Goal: Task Accomplishment & Management: Manage account settings

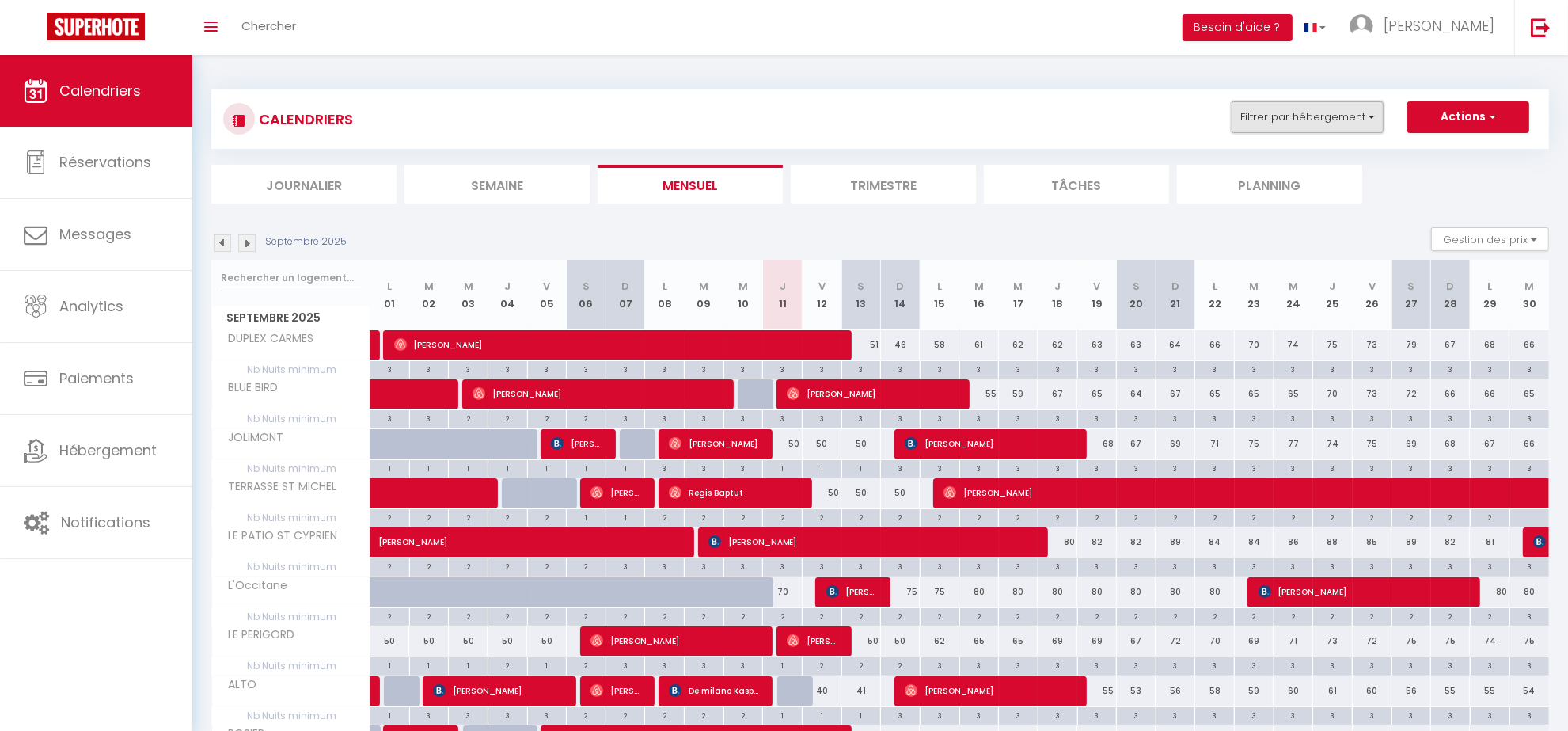
click at [1302, 113] on button "Filtrer par hébergement" at bounding box center [1308, 117] width 152 height 31
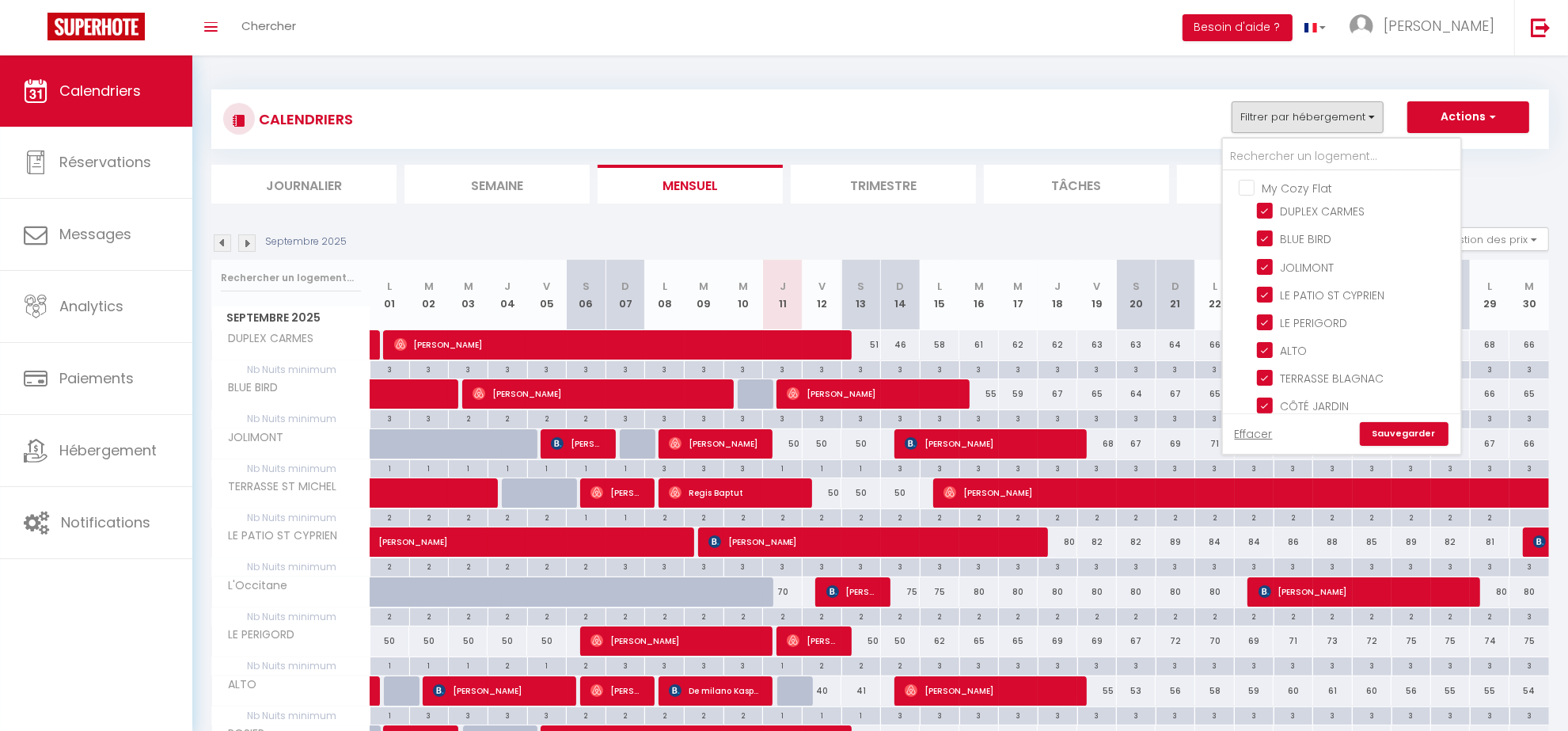
click at [1248, 191] on input "My Cozy Flat" at bounding box center [1357, 186] width 238 height 16
checkbox input "true"
checkbox input "false"
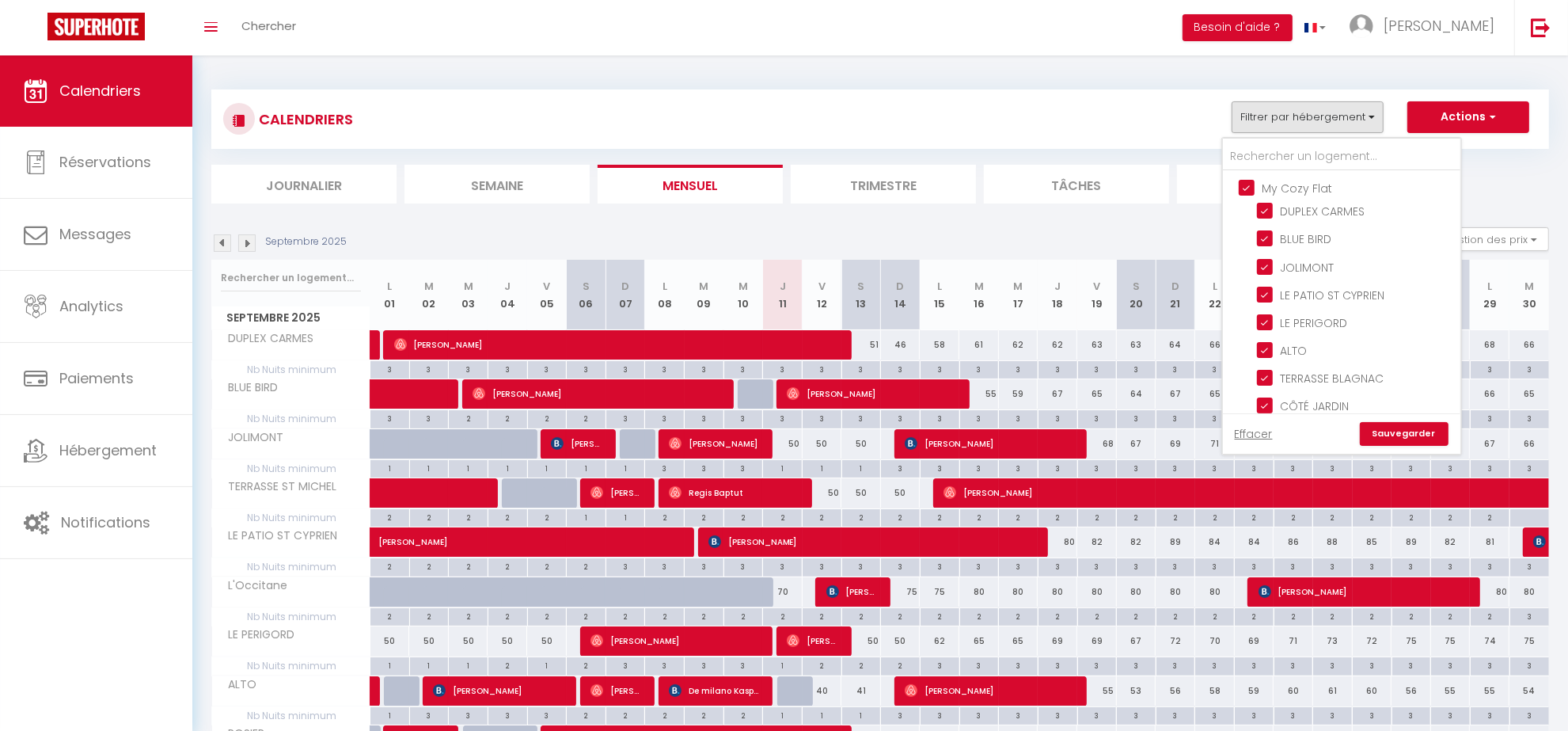
checkbox input "false"
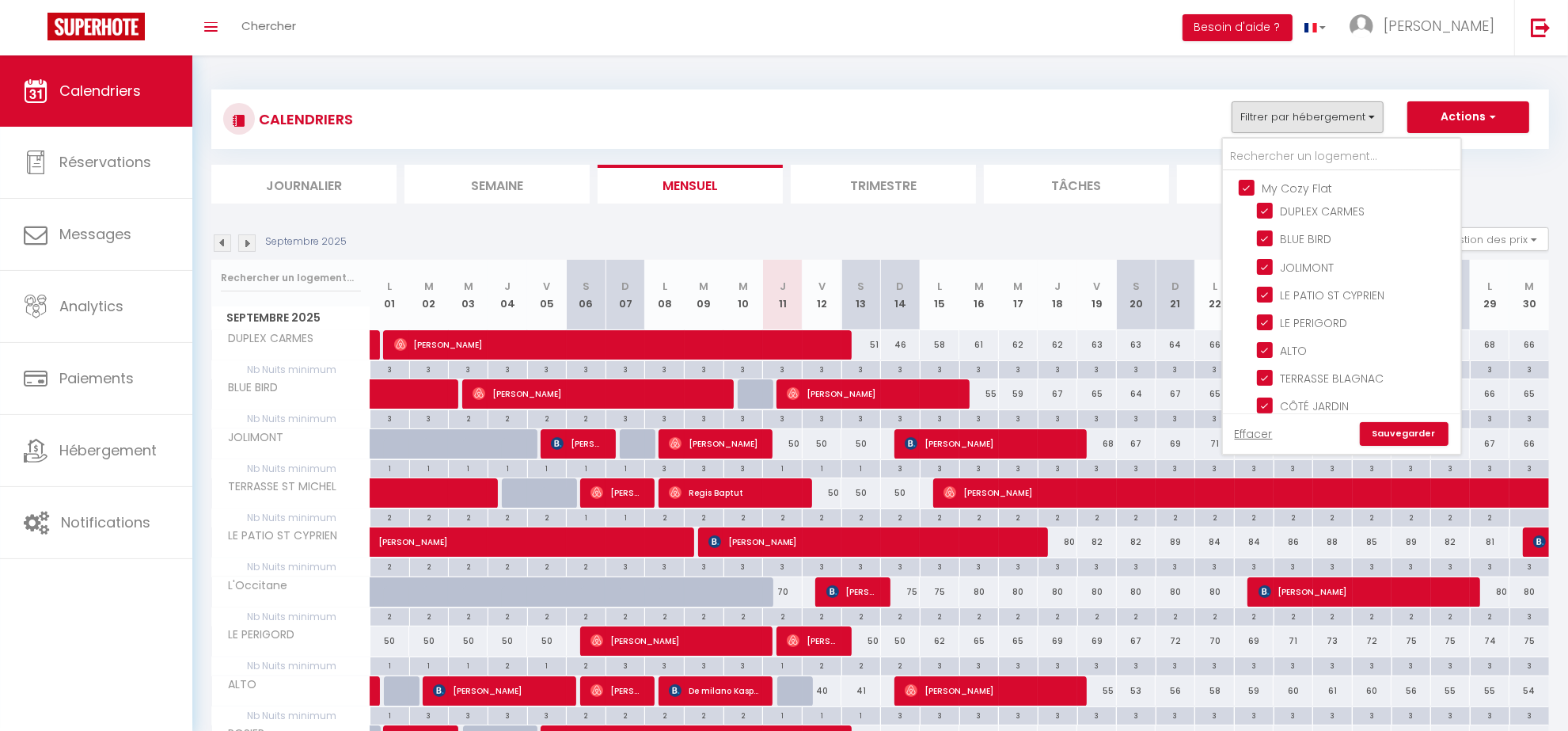
checkbox input "false"
click at [1248, 191] on input "My Cozy Flat" at bounding box center [1357, 186] width 238 height 16
checkbox input "false"
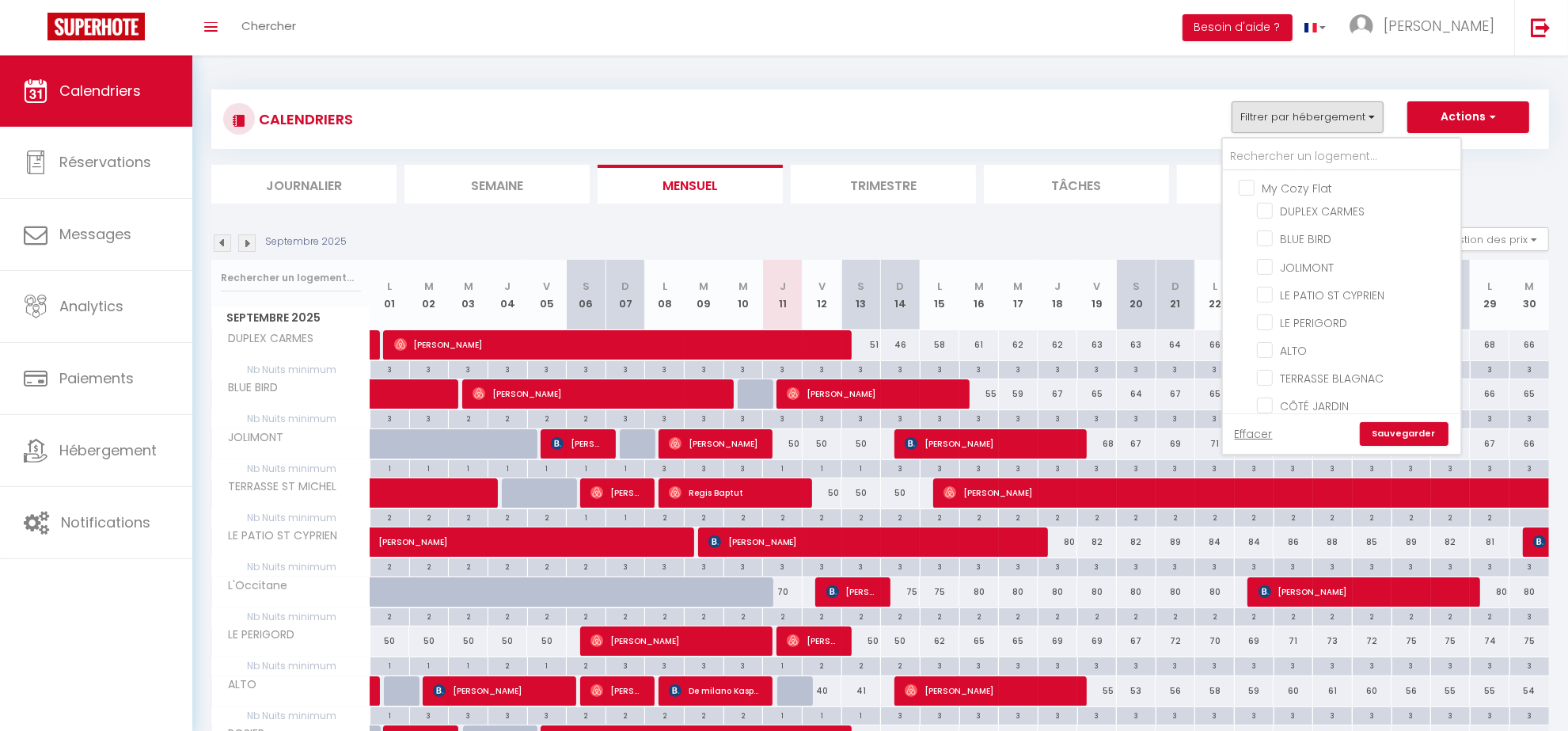
checkbox input "false"
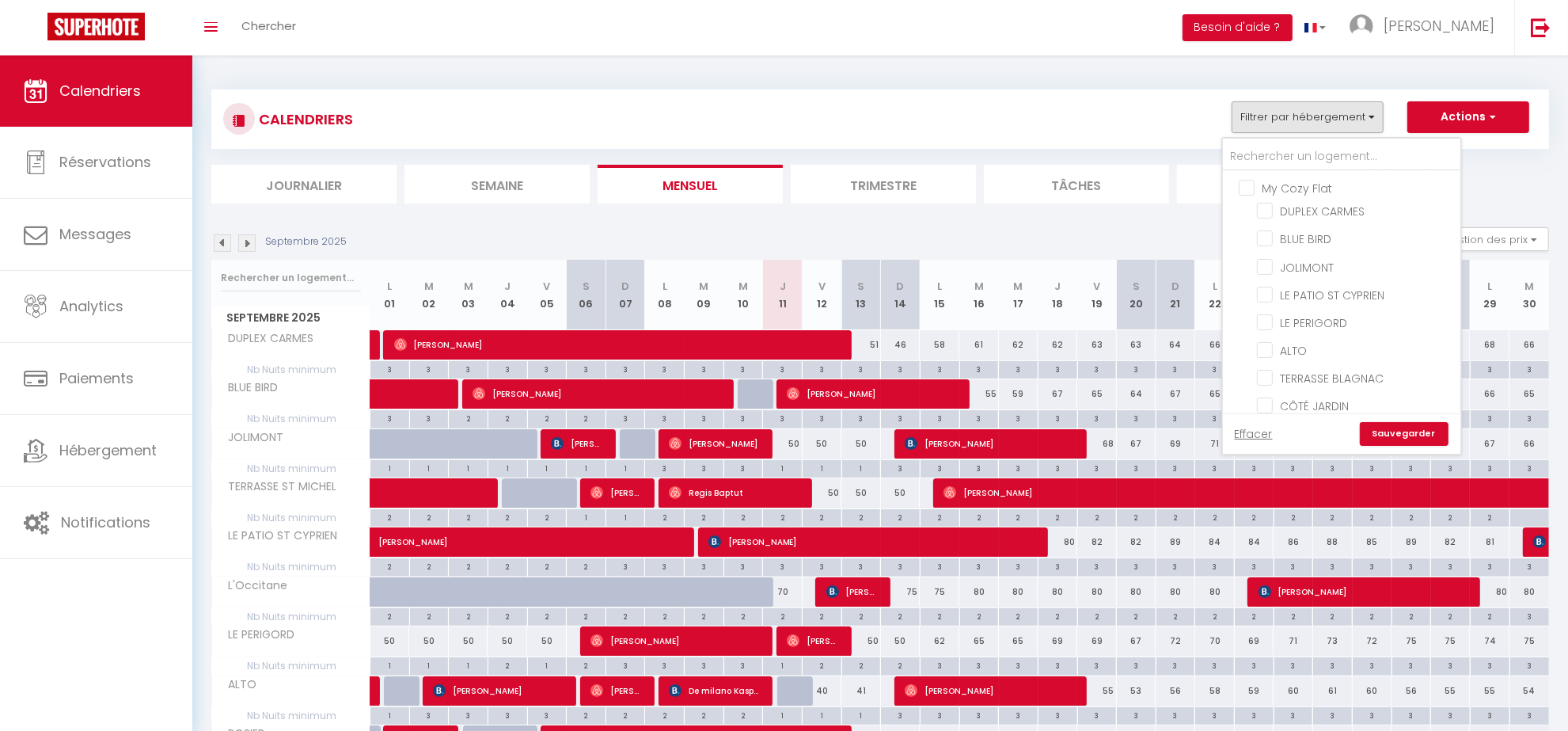
checkbox input "false"
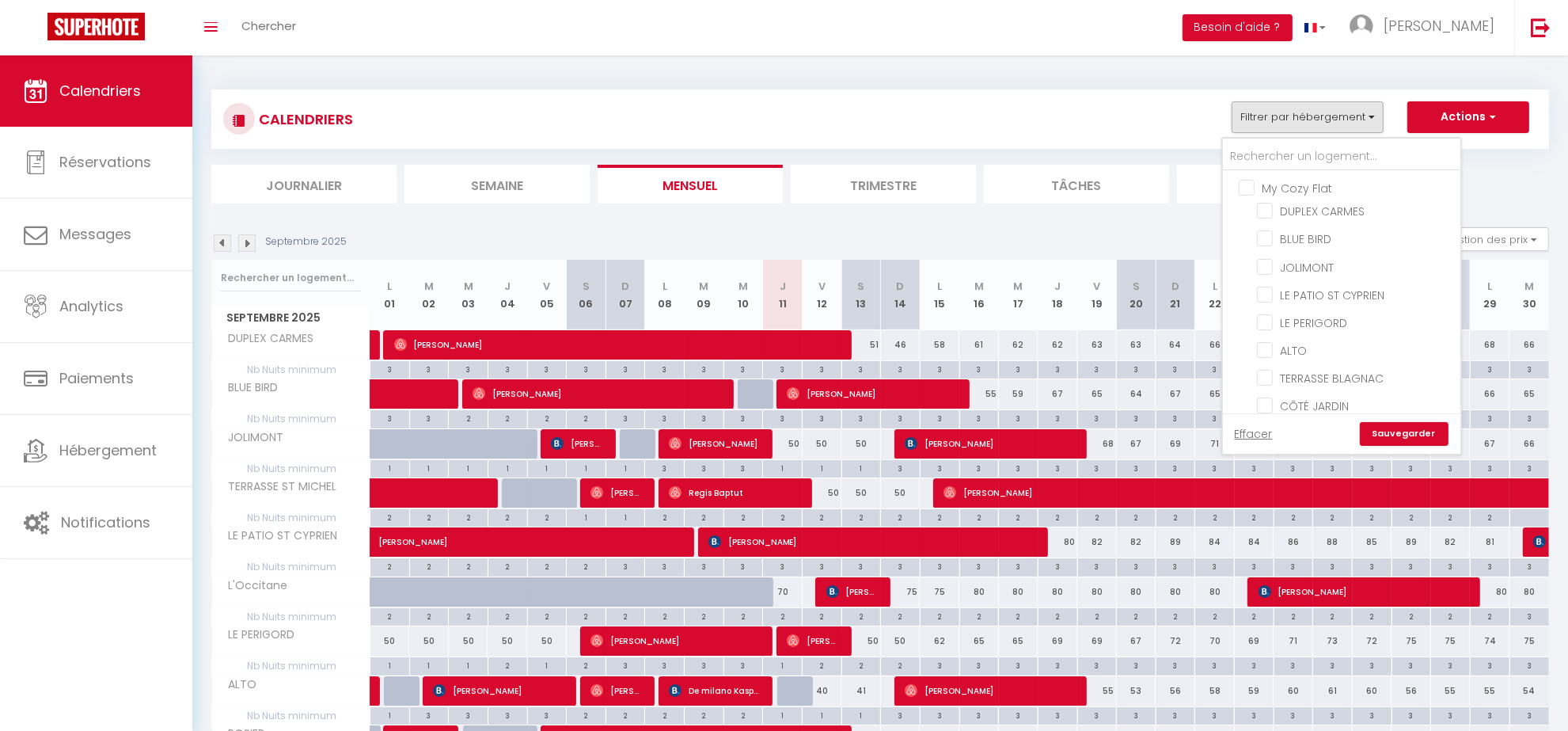
checkbox input "false"
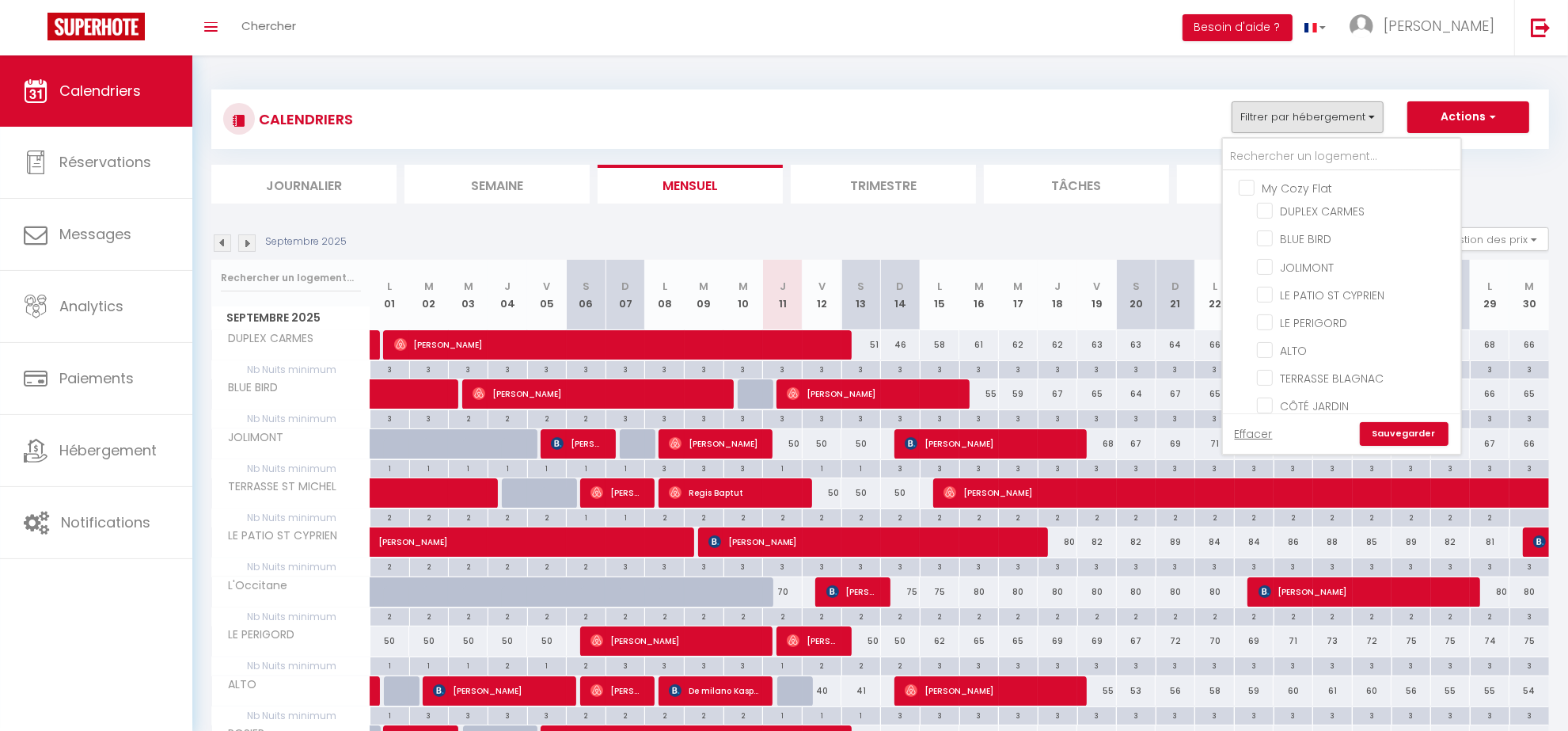
checkbox input "false"
click at [1275, 265] on input "JOLIMONT" at bounding box center [1356, 265] width 198 height 16
checkbox input "true"
click at [1290, 350] on input "ALTO" at bounding box center [1356, 349] width 198 height 16
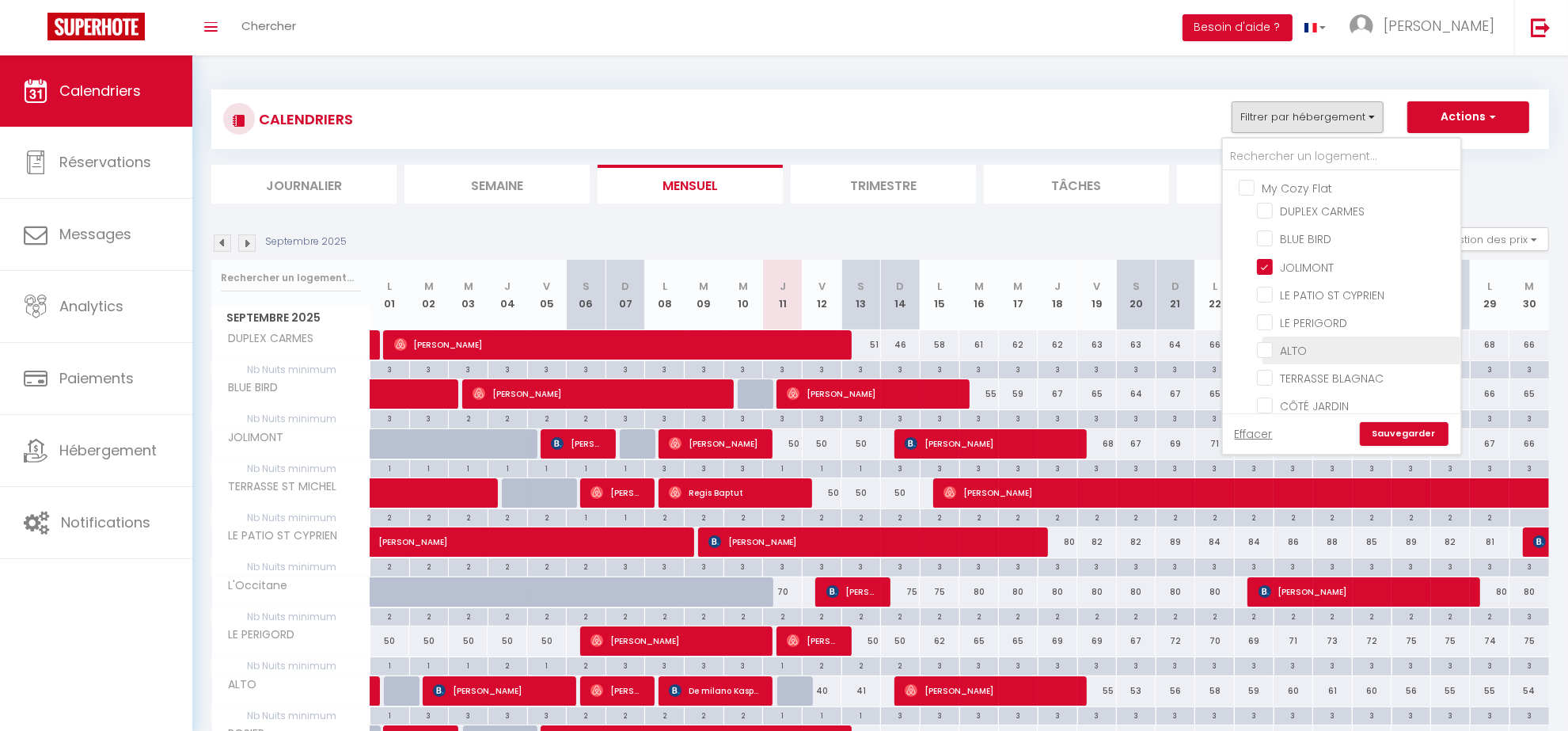
checkbox input "true"
click at [1414, 434] on link "Sauvegarder" at bounding box center [1403, 434] width 89 height 24
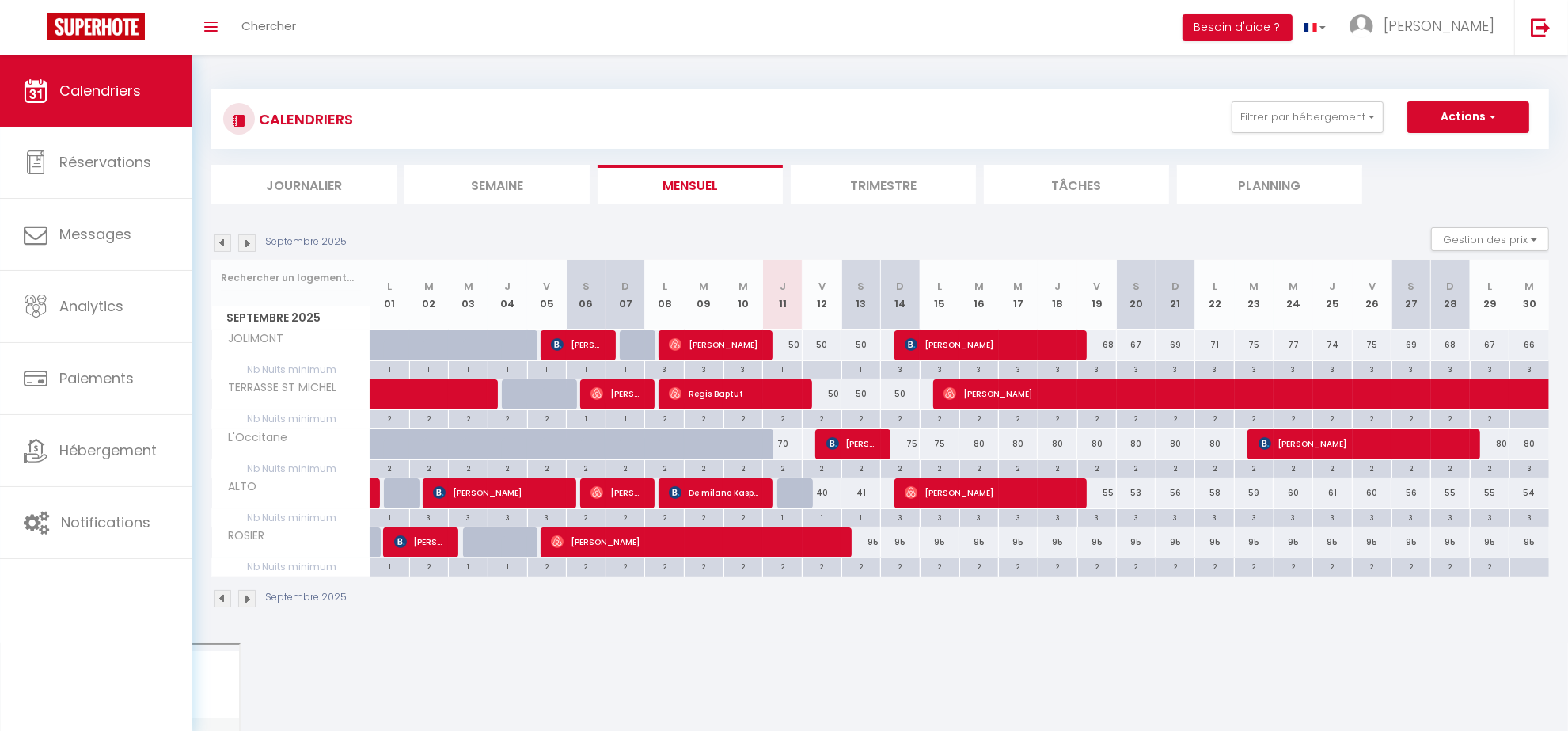
click at [913, 200] on li "Trimestre" at bounding box center [883, 184] width 185 height 39
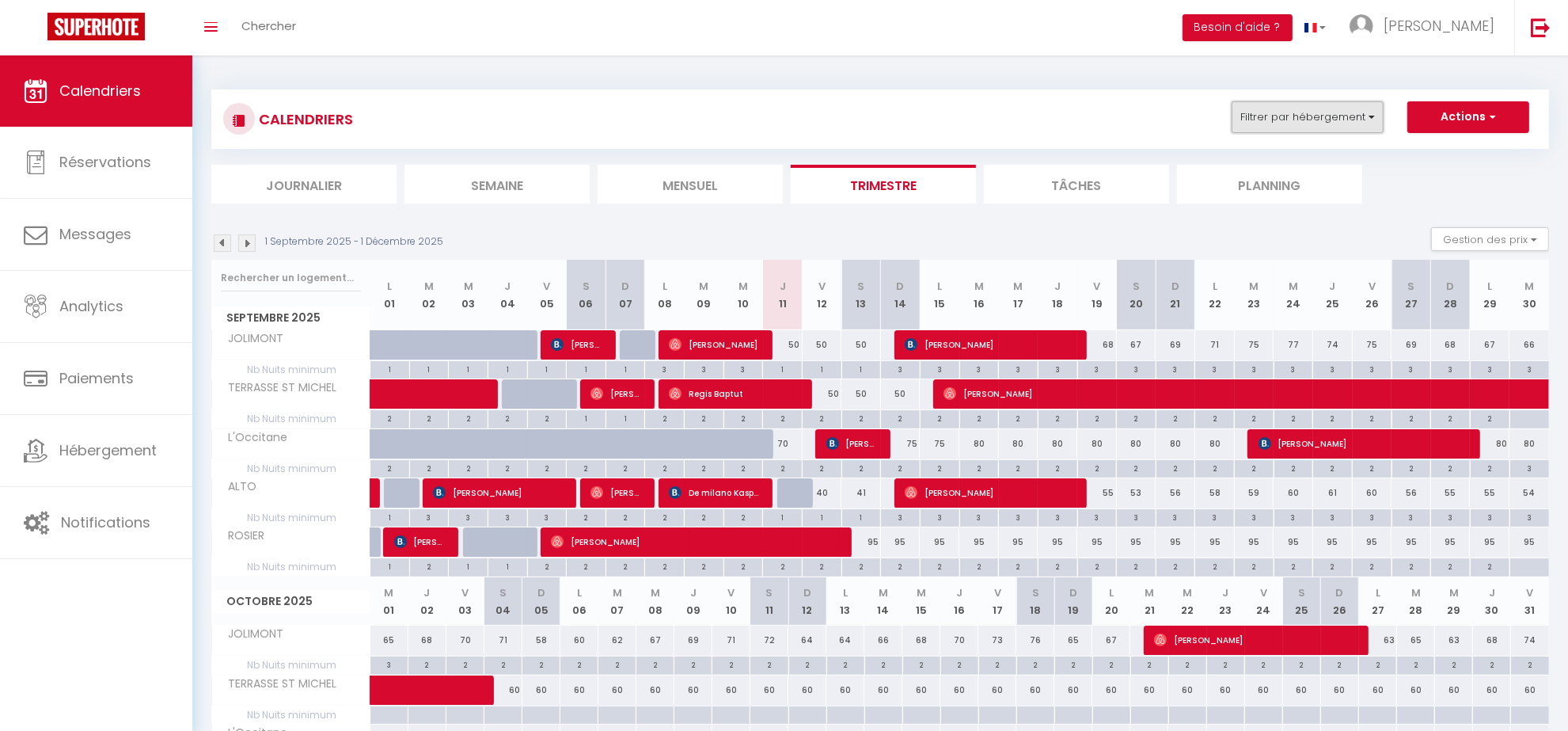
click at [1297, 111] on button "Filtrer par hébergement" at bounding box center [1308, 117] width 152 height 31
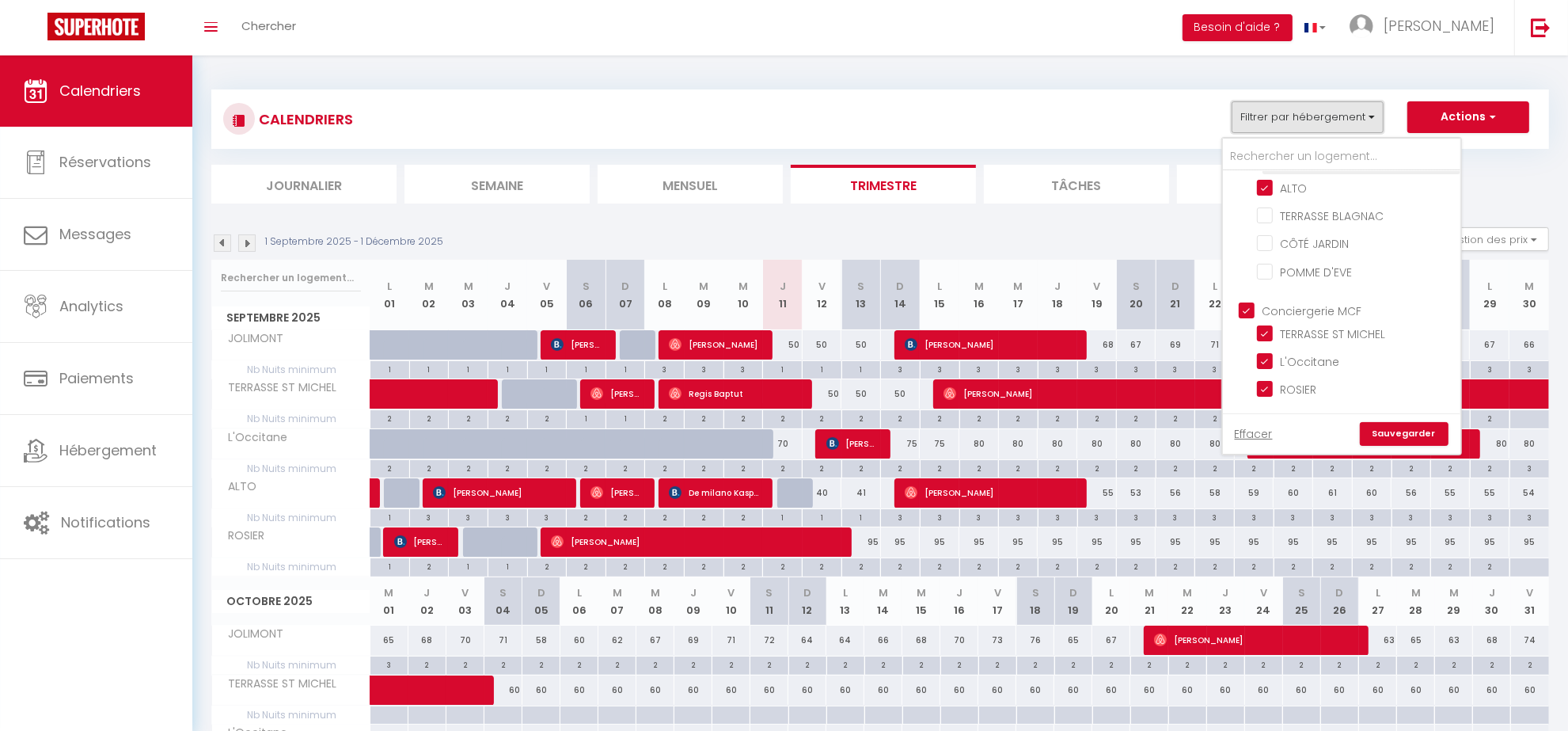
scroll to position [198, 0]
click at [1262, 289] on input "TERRASSE ST MICHEL" at bounding box center [1356, 297] width 198 height 16
checkbox input "false"
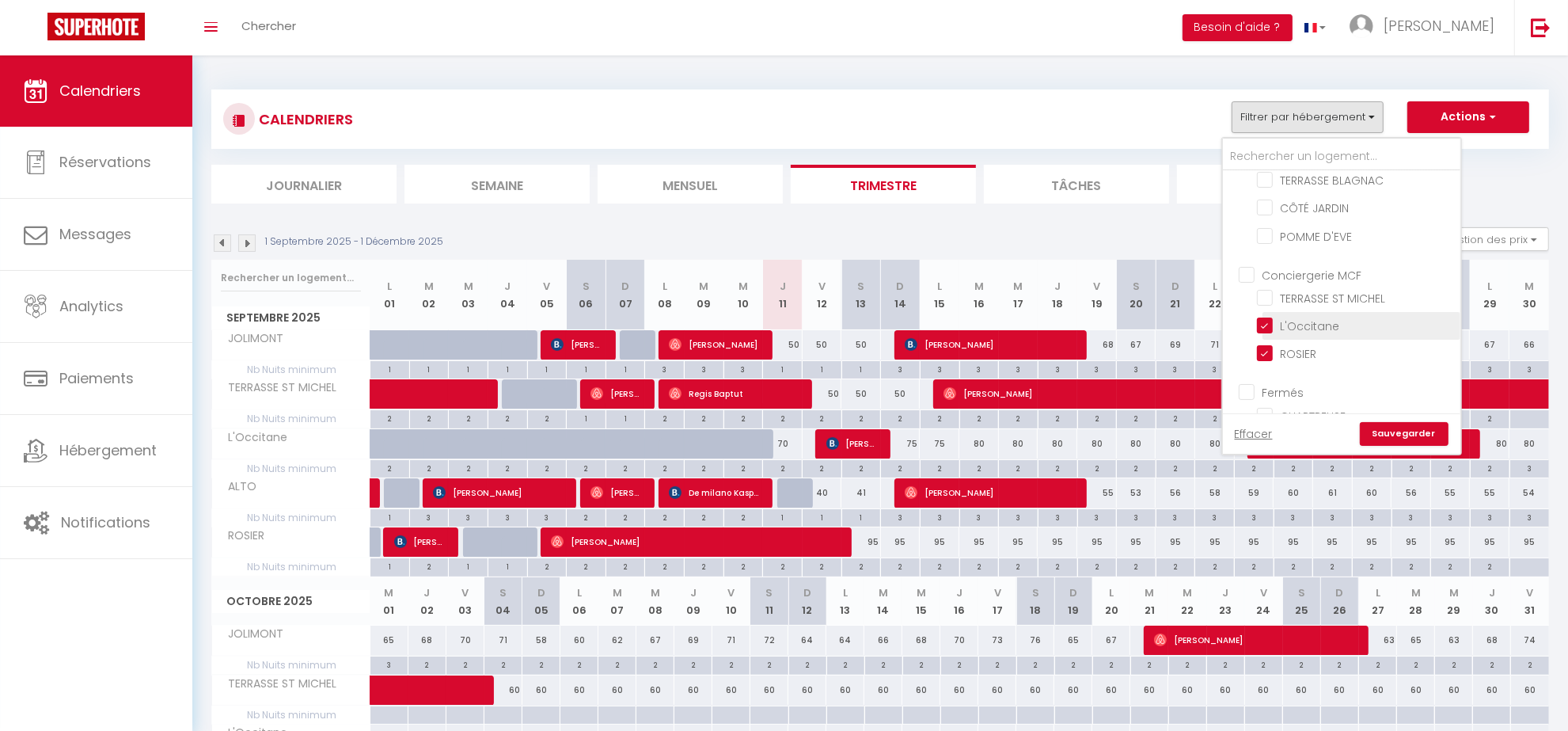
checkbox input "false"
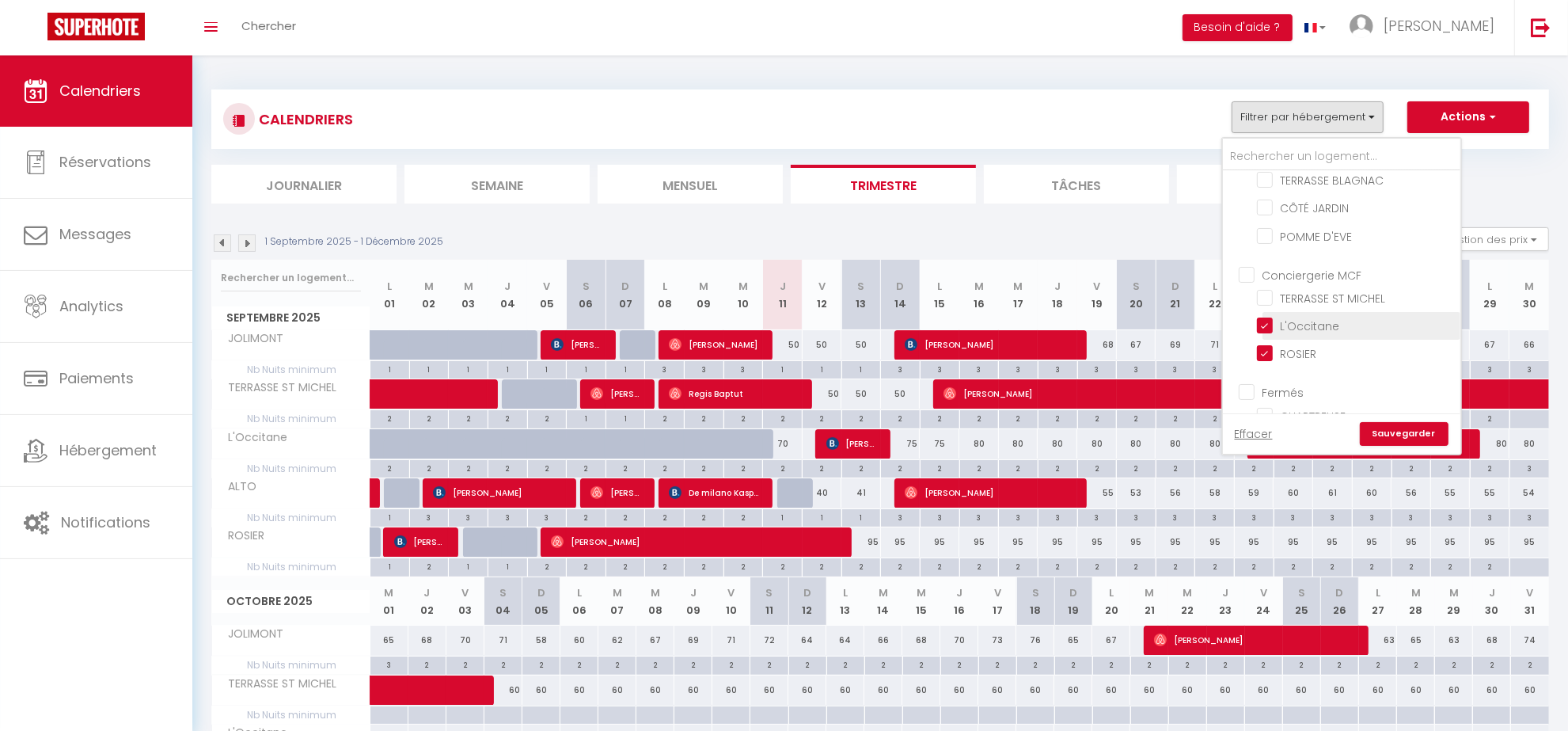
checkbox input "false"
click at [1266, 344] on input "ROSIER" at bounding box center [1356, 352] width 198 height 16
checkbox input "false"
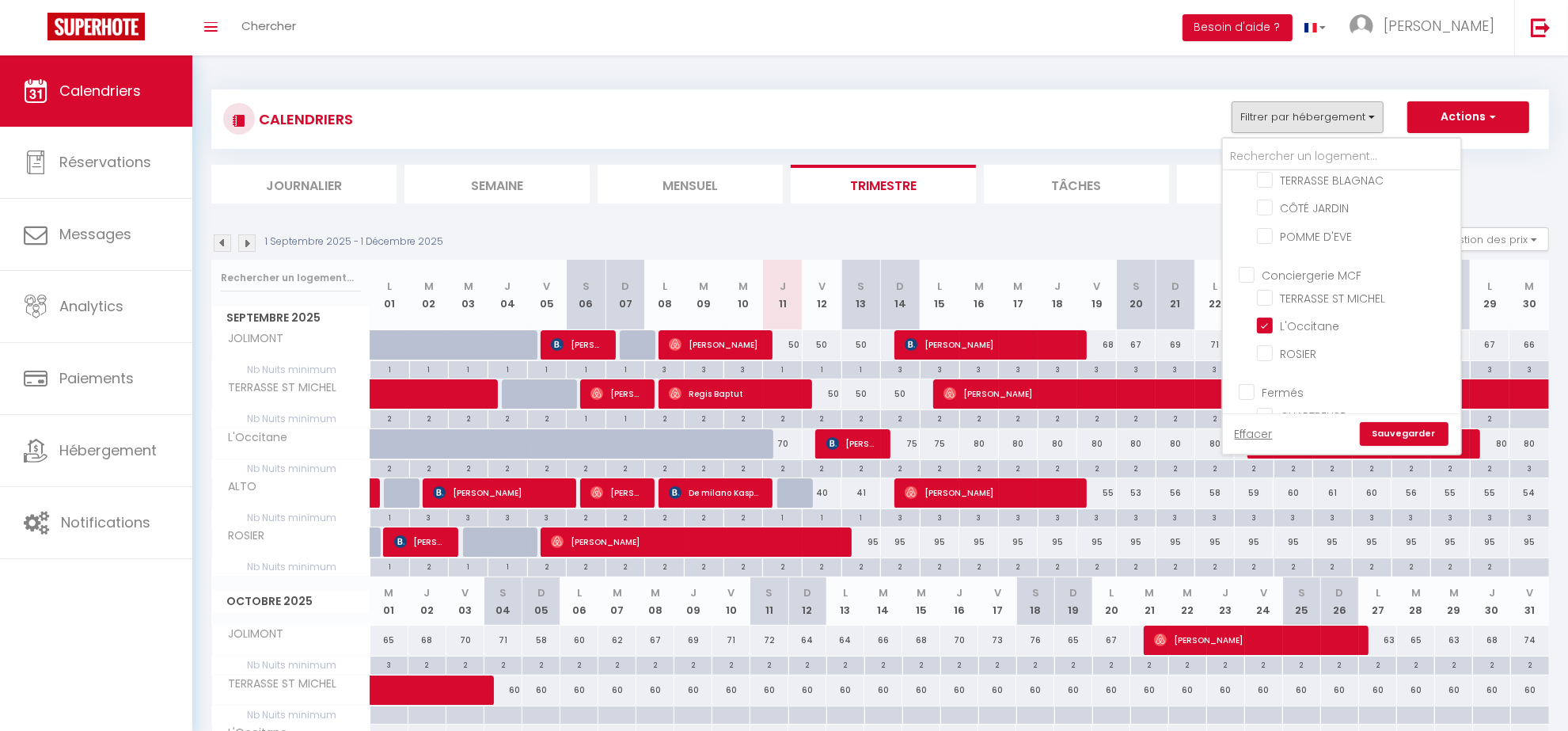
click at [1408, 433] on link "Sauvegarder" at bounding box center [1403, 434] width 89 height 24
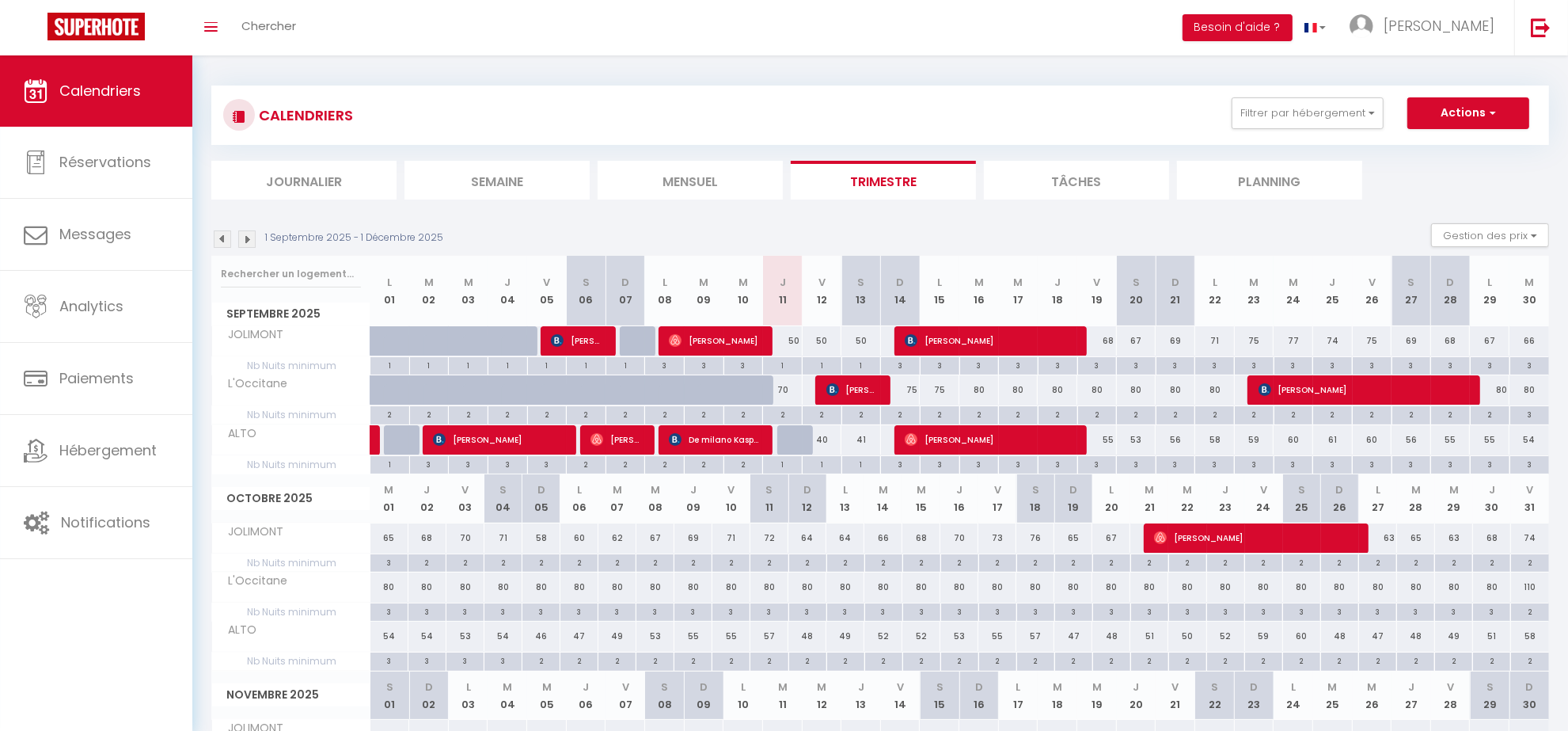
scroll to position [0, 0]
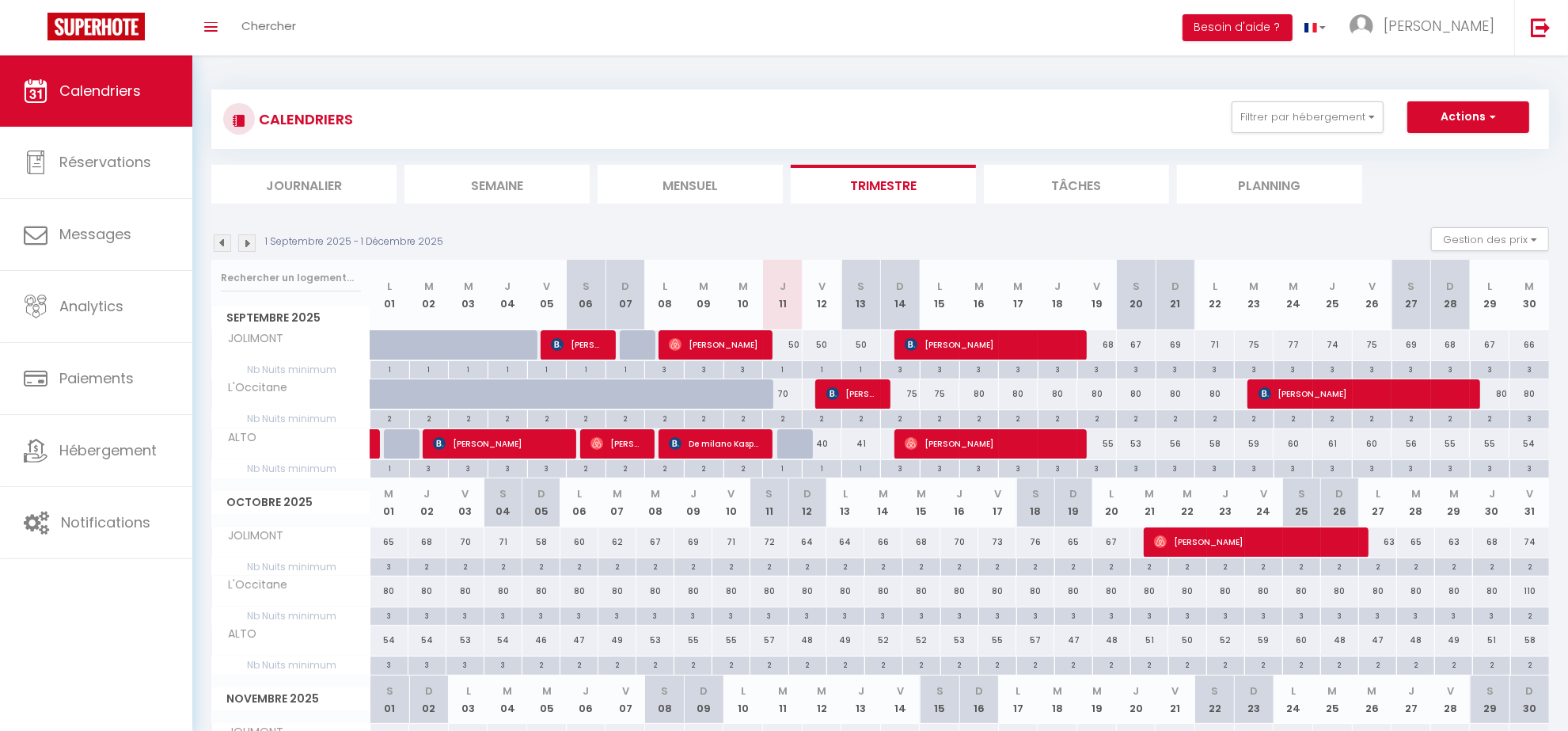
click at [245, 241] on img at bounding box center [247, 243] width 18 height 18
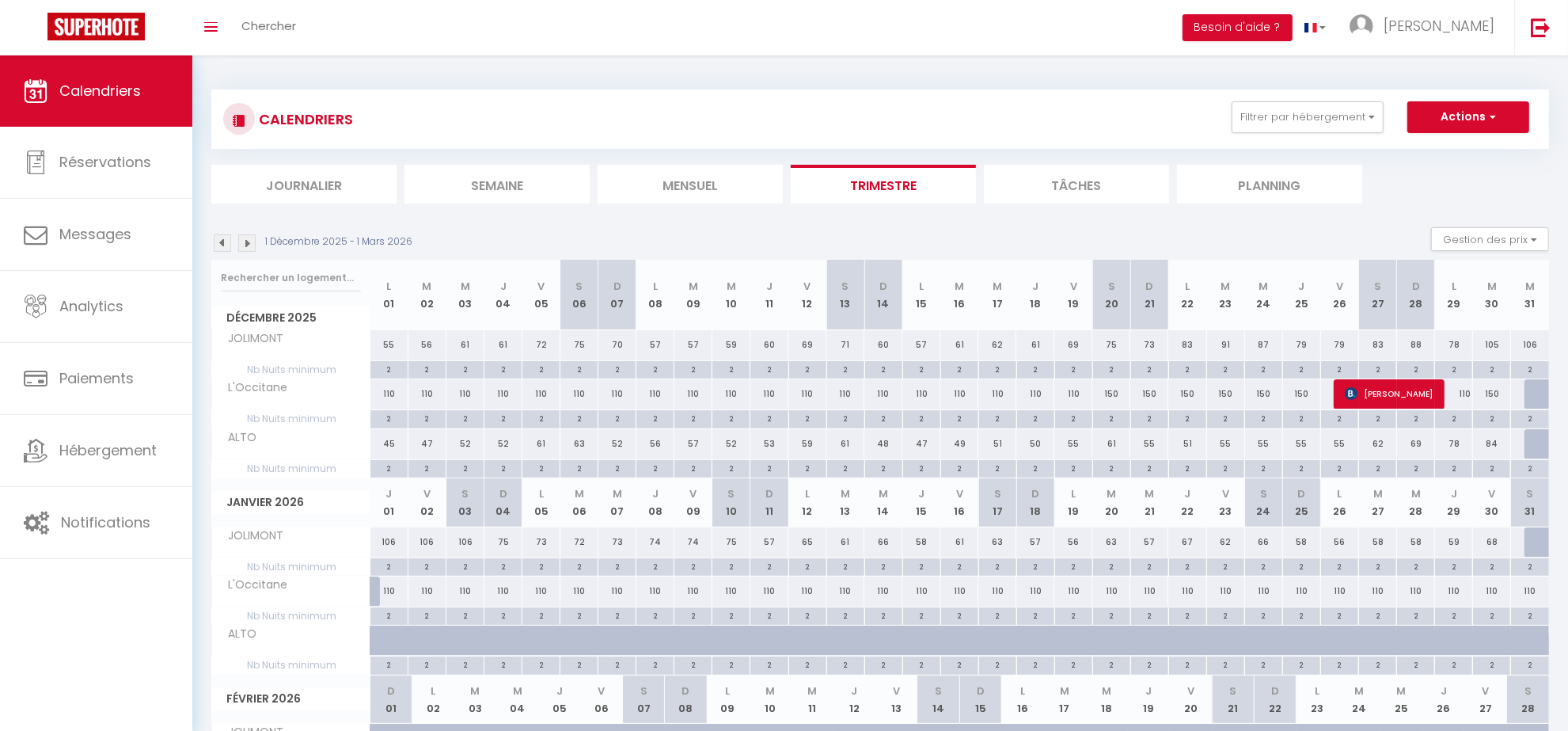
click at [219, 246] on img at bounding box center [222, 243] width 18 height 18
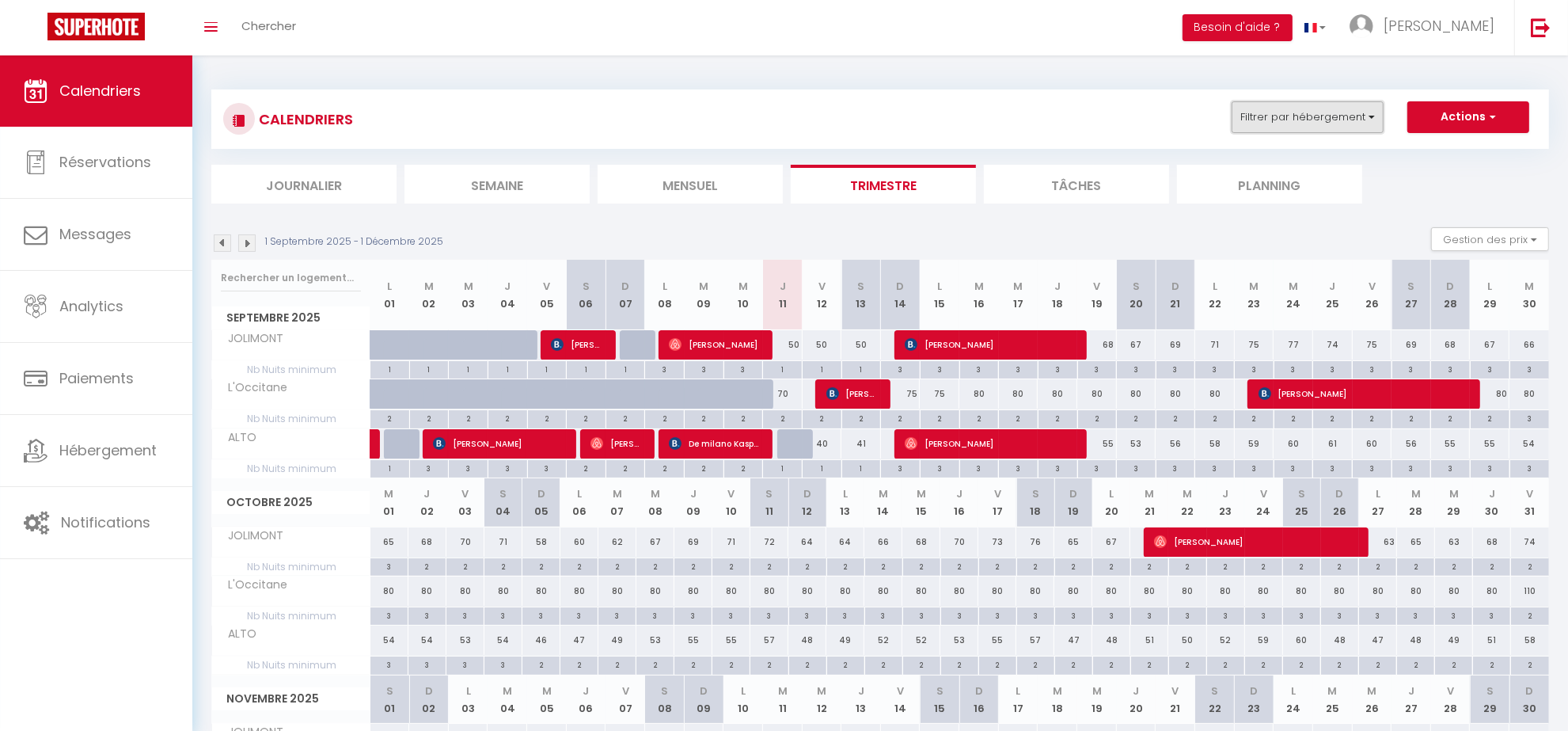
click at [1323, 113] on button "Filtrer par hébergement" at bounding box center [1308, 117] width 152 height 31
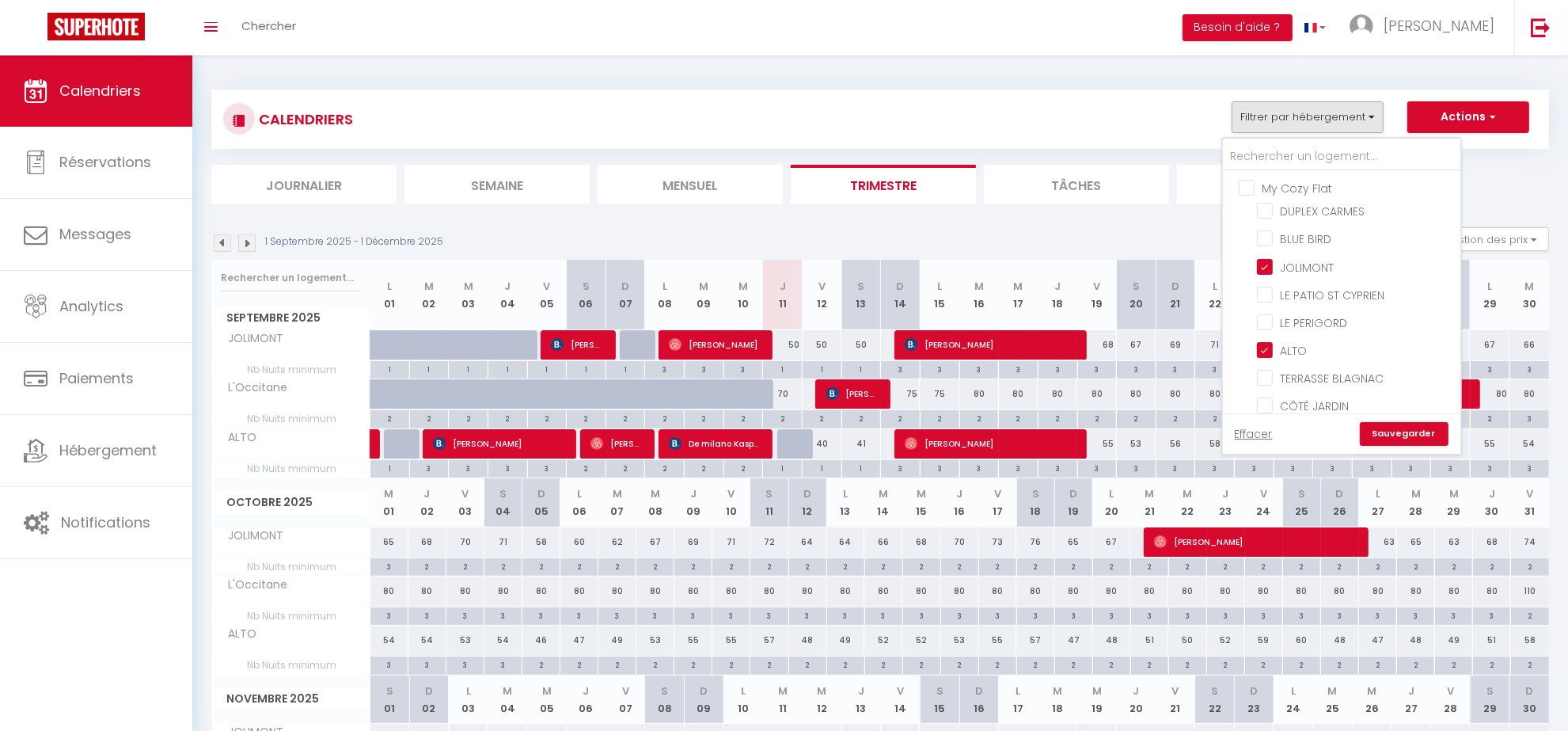
click at [1247, 187] on input "My Cozy Flat" at bounding box center [1357, 186] width 238 height 16
checkbox input "true"
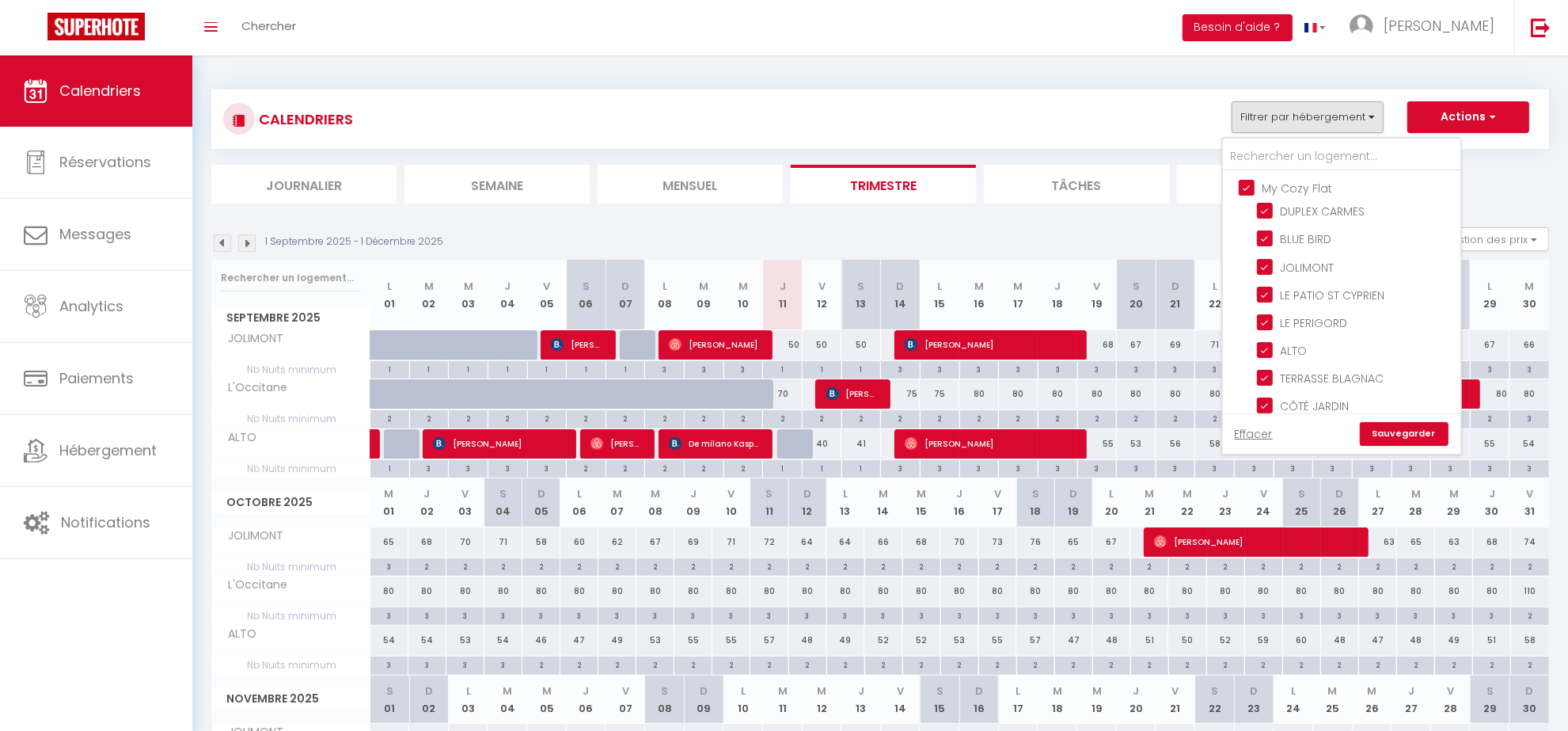
checkbox input "true"
checkbox input "false"
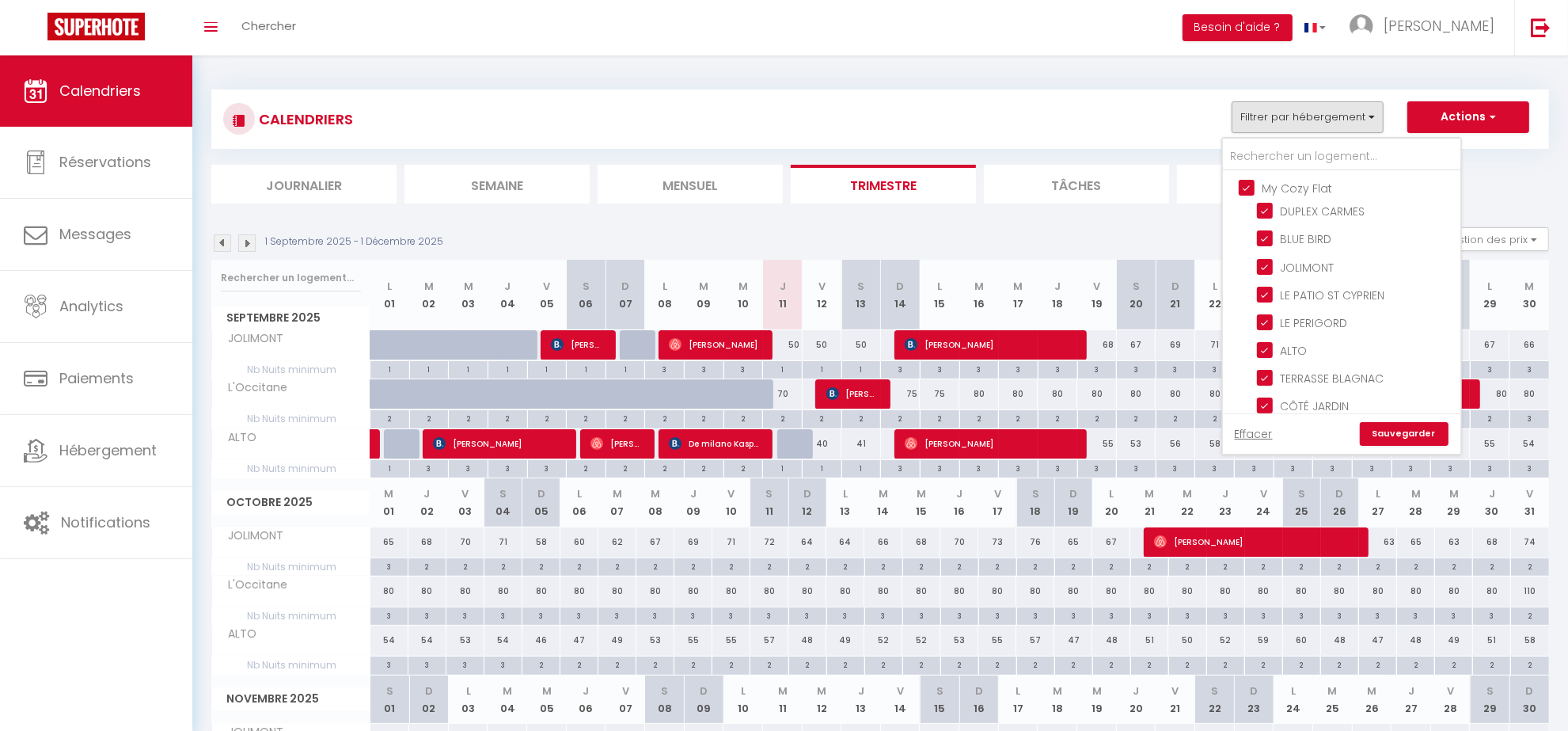
checkbox input "false"
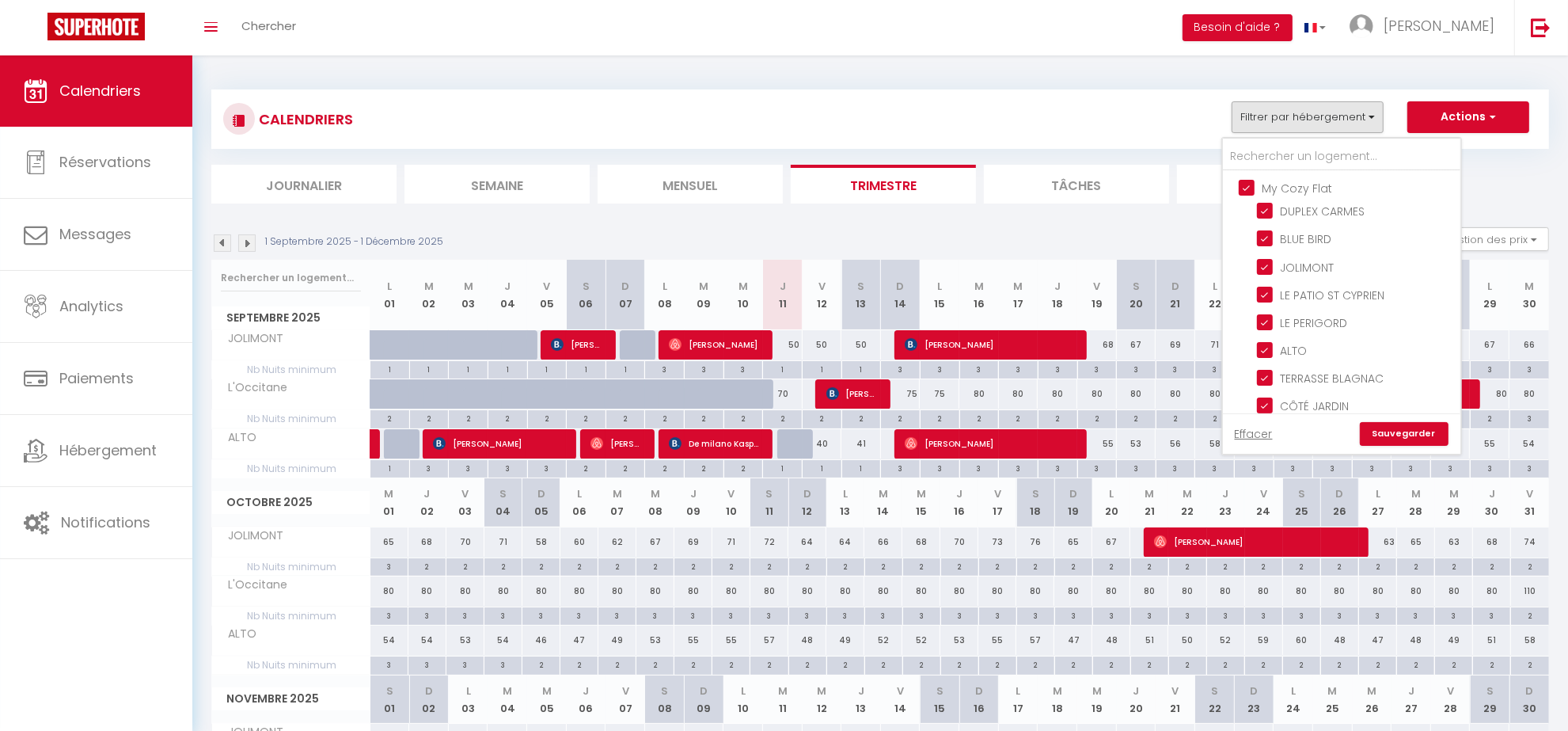
checkbox input "false"
click at [1248, 270] on input "Conciergerie MCF" at bounding box center [1357, 273] width 238 height 16
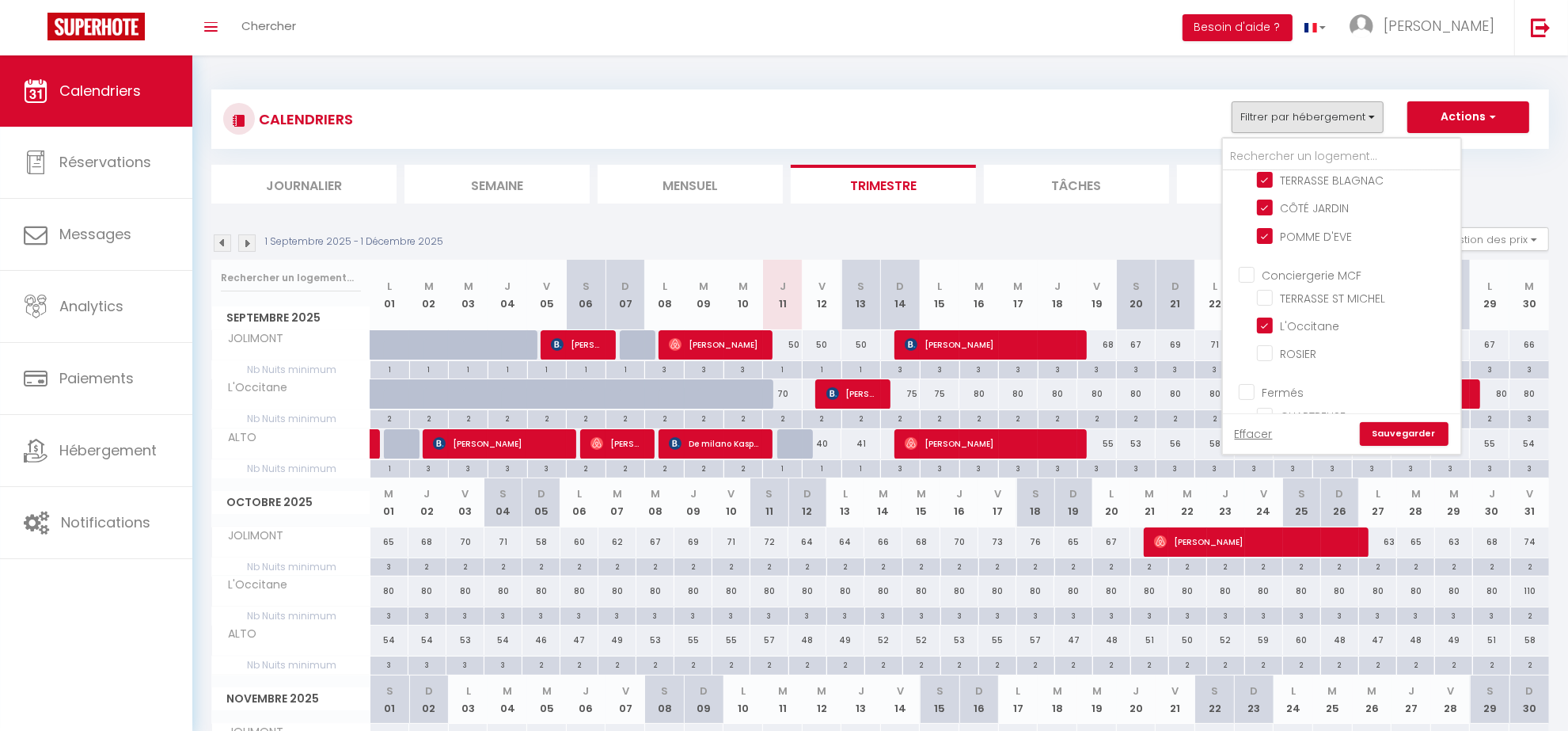
checkbox input "true"
checkbox input "false"
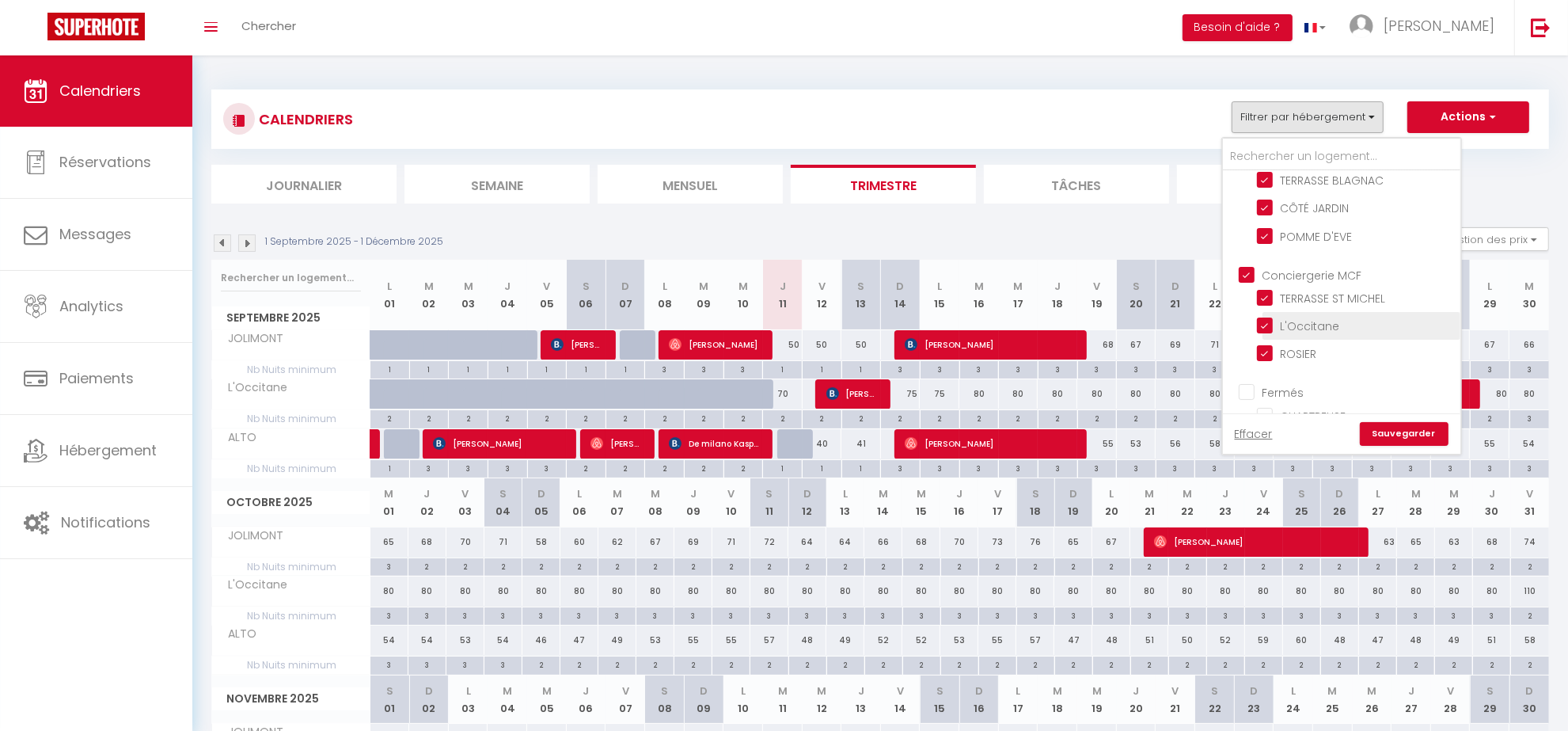
checkbox input "false"
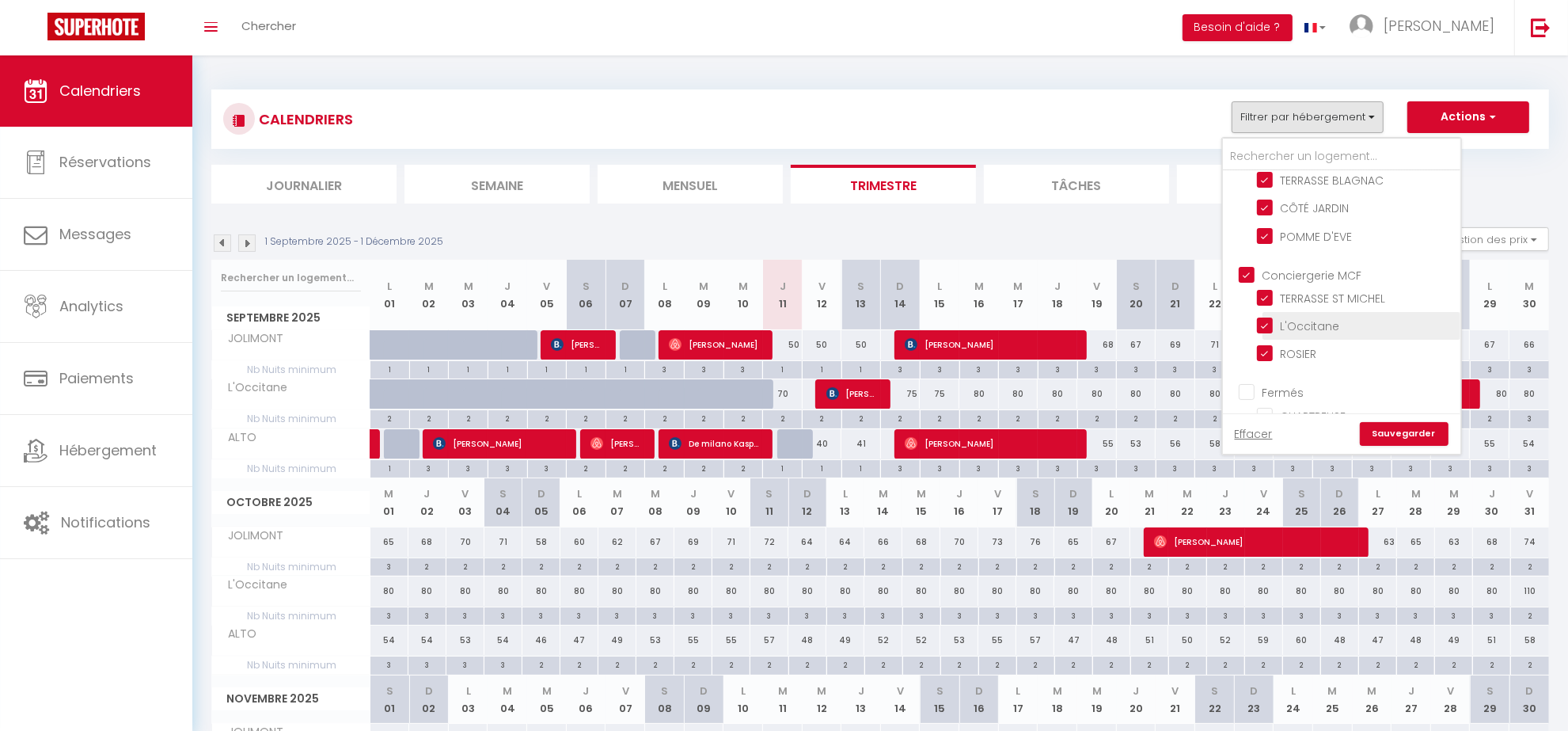
checkbox input "false"
click at [1409, 436] on link "Sauvegarder" at bounding box center [1403, 434] width 89 height 24
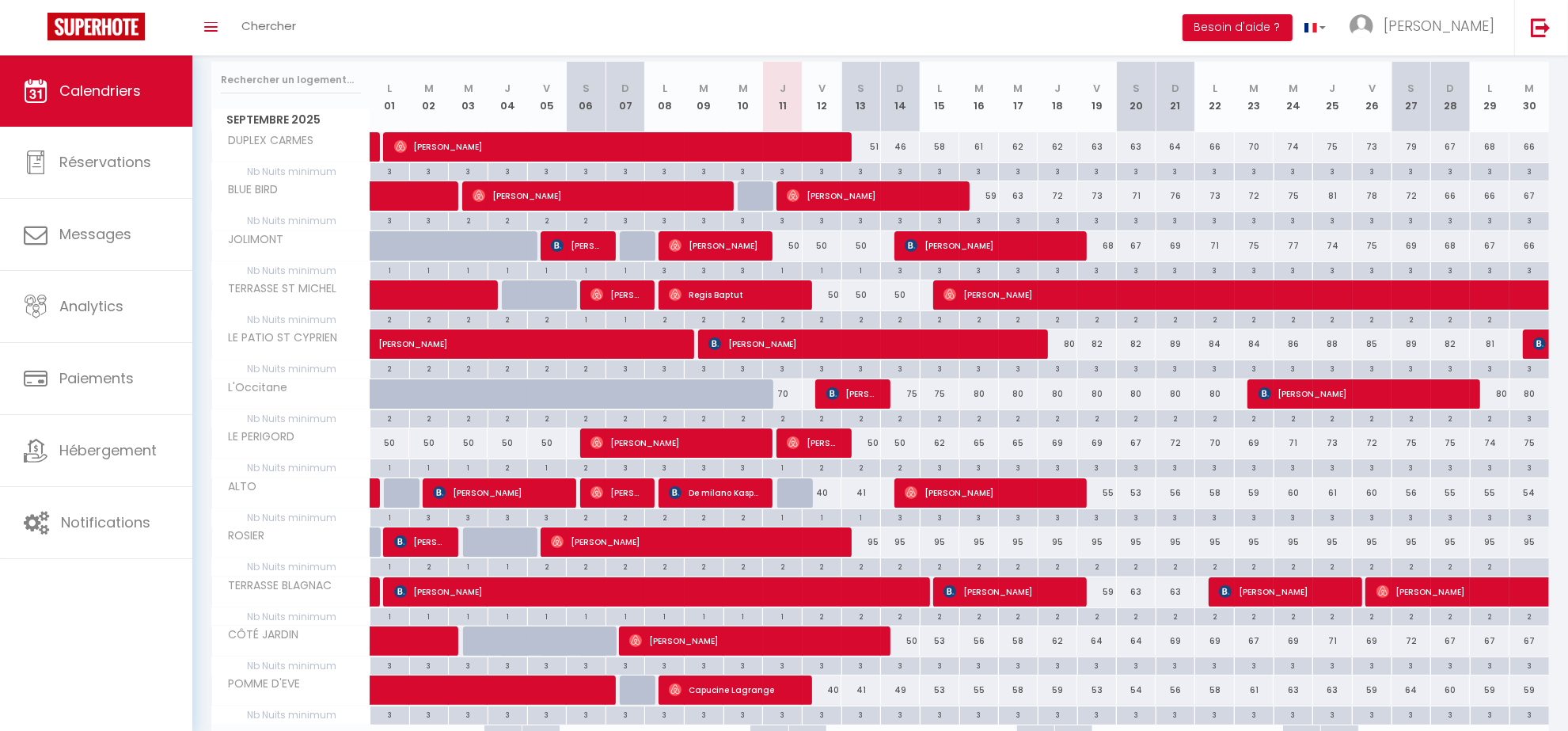
click at [819, 323] on div "2" at bounding box center [822, 319] width 39 height 15
type input "2"
type input "Ven 12 Septembre 2025"
type input "[DATE]"
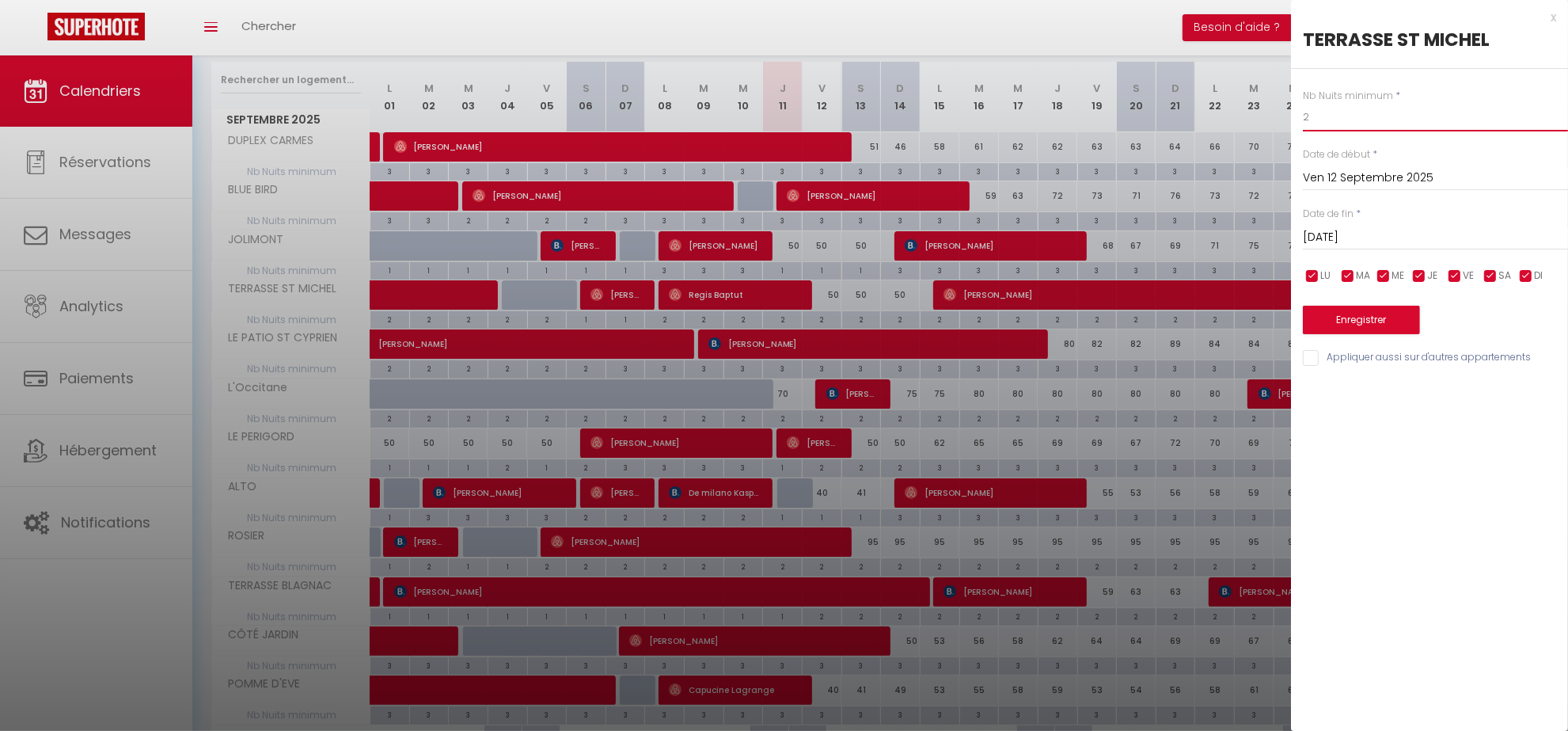
drag, startPoint x: 1334, startPoint y: 117, endPoint x: 1267, endPoint y: 116, distance: 67.0
type input "1"
click at [1419, 240] on input "[DATE]" at bounding box center [1434, 238] width 265 height 20
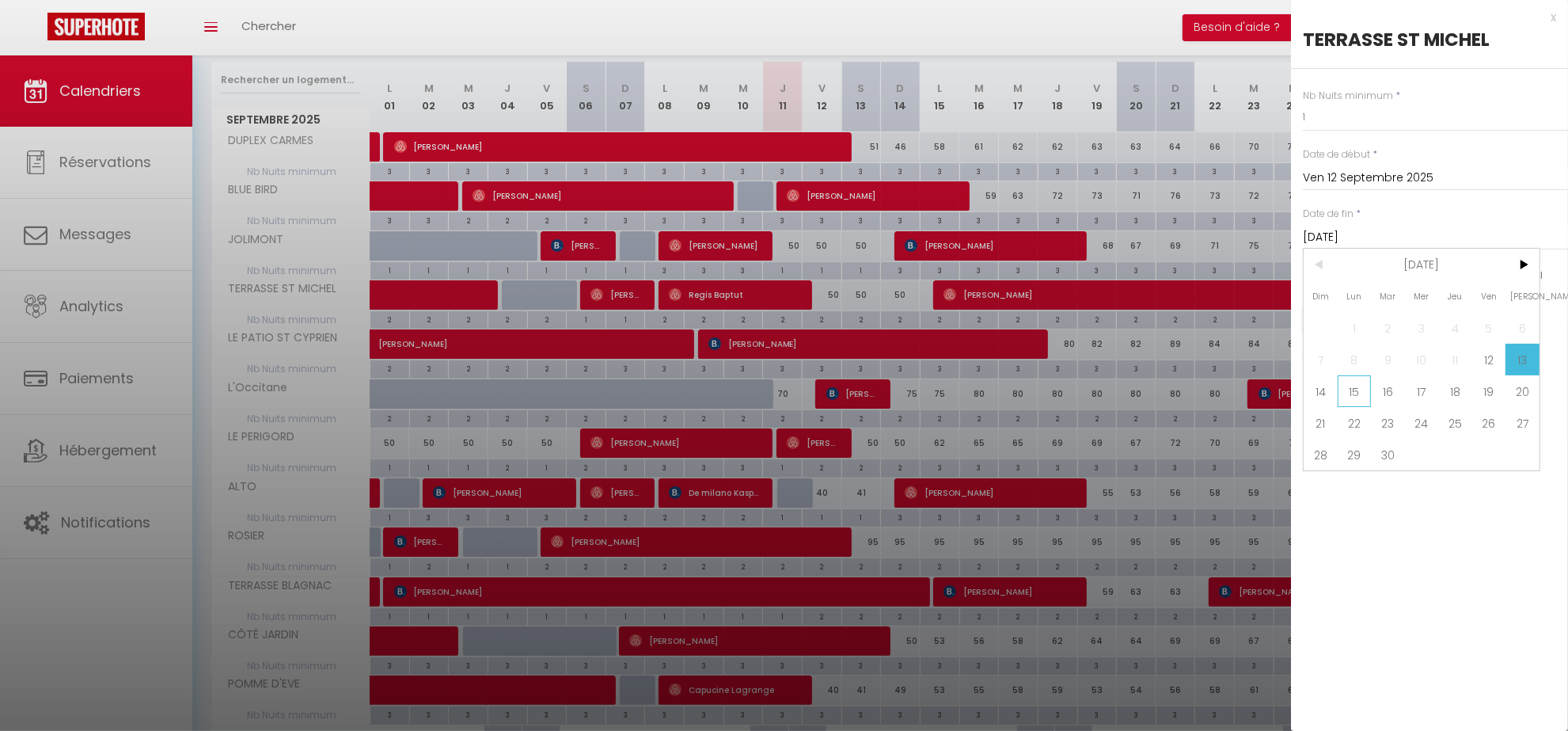
click at [1351, 393] on span "15" at bounding box center [1354, 390] width 34 height 31
type input "Lun 15 Septembre 2025"
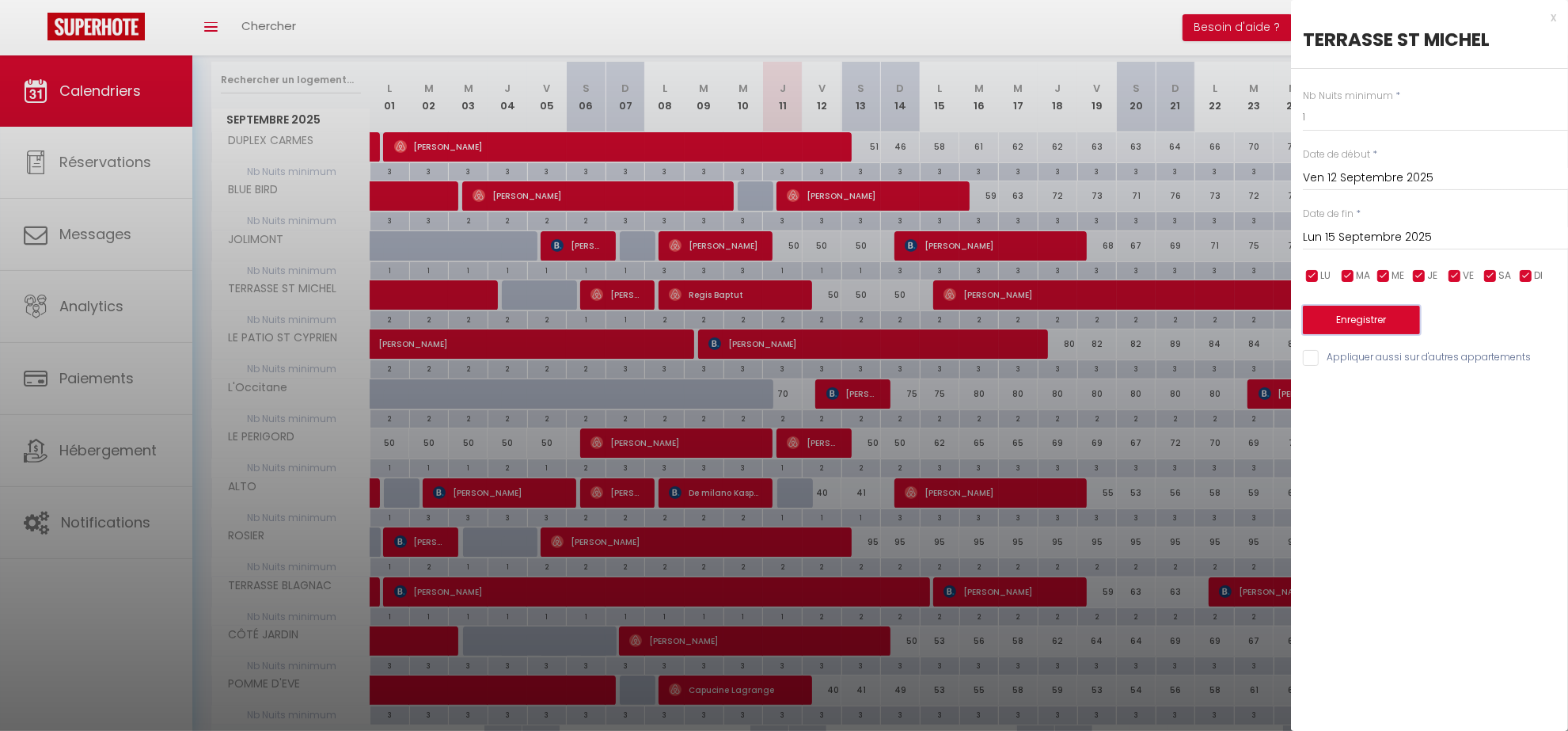
click at [1362, 315] on button "Enregistrer" at bounding box center [1361, 320] width 117 height 29
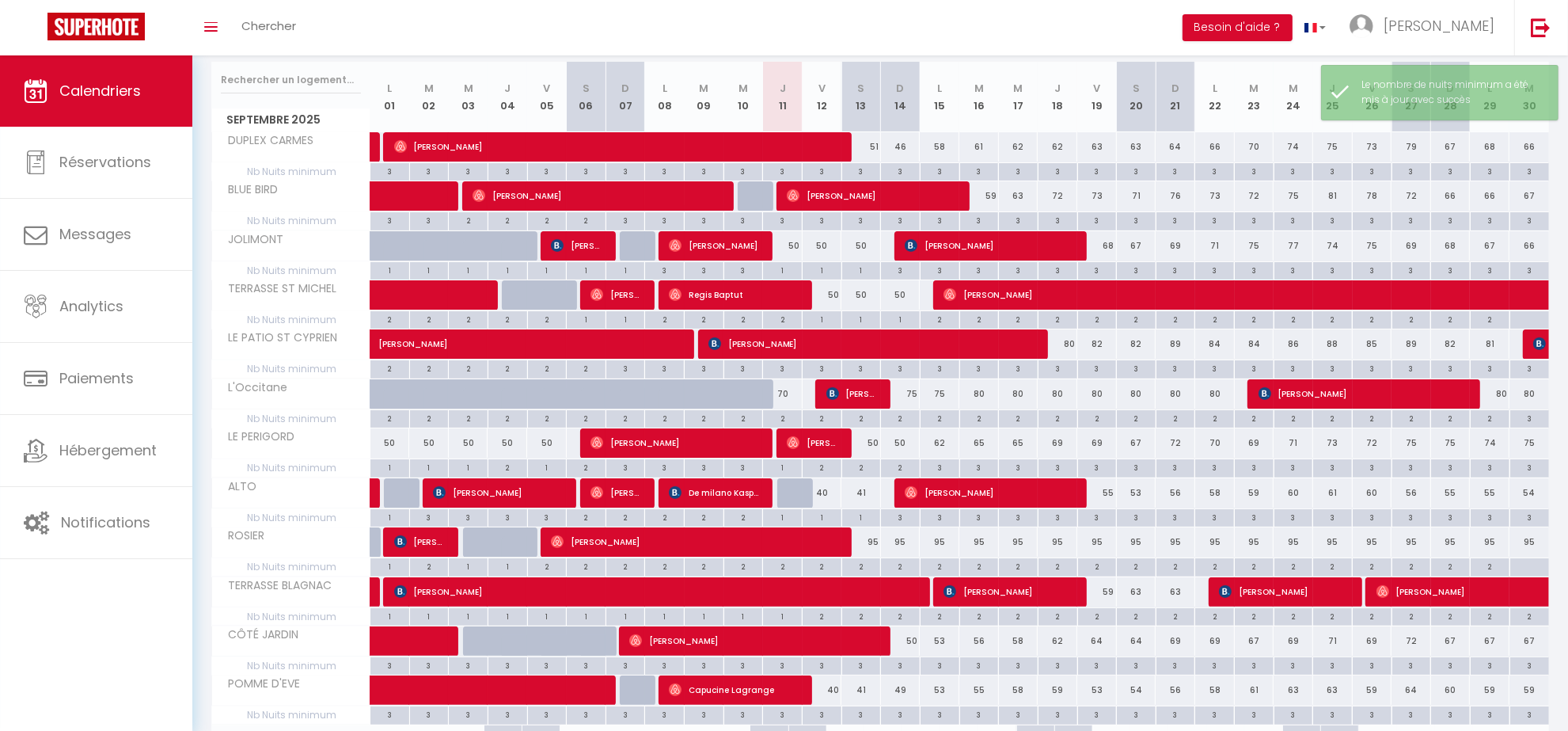
click at [825, 289] on div "50" at bounding box center [822, 294] width 40 height 30
type input "50"
type input "Ven 12 Septembre 2025"
type input "[DATE]"
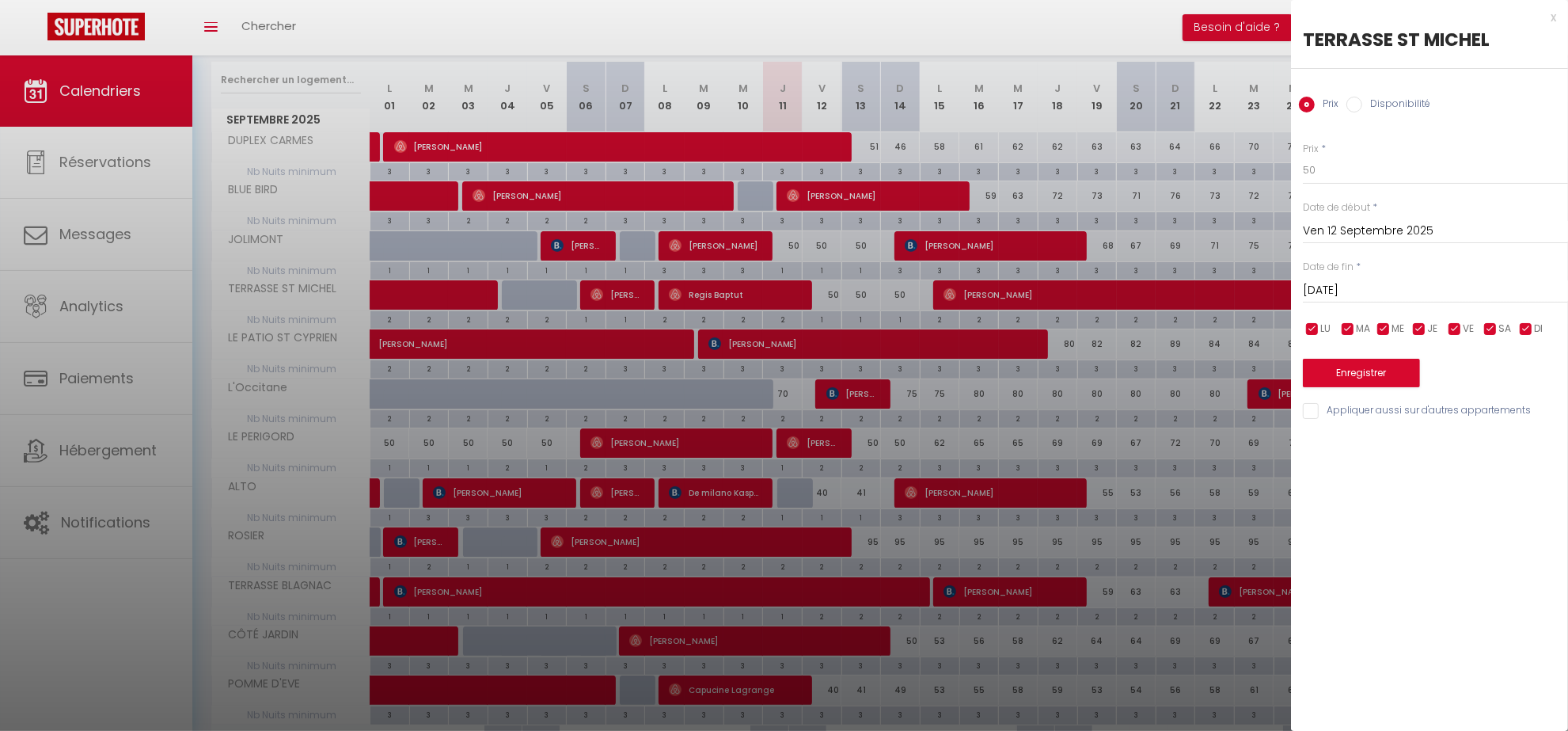
drag, startPoint x: 1313, startPoint y: 152, endPoint x: 1314, endPoint y: 165, distance: 13.0
click at [1313, 159] on div "Prix * 50" at bounding box center [1434, 162] width 265 height 43
drag, startPoint x: 1330, startPoint y: 168, endPoint x: 1275, endPoint y: 159, distance: 55.7
type input "40"
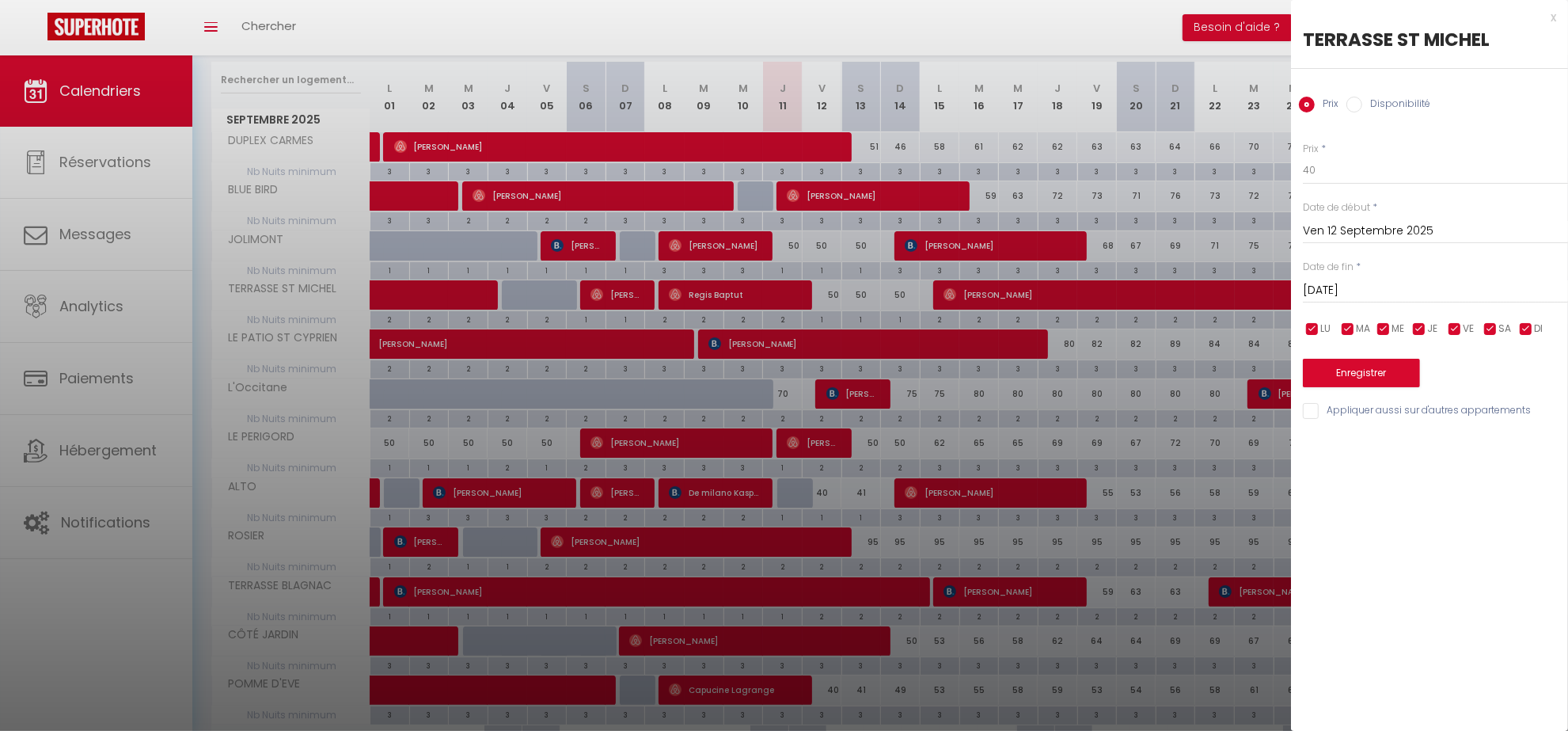
click at [1353, 290] on input "[DATE]" at bounding box center [1434, 290] width 265 height 20
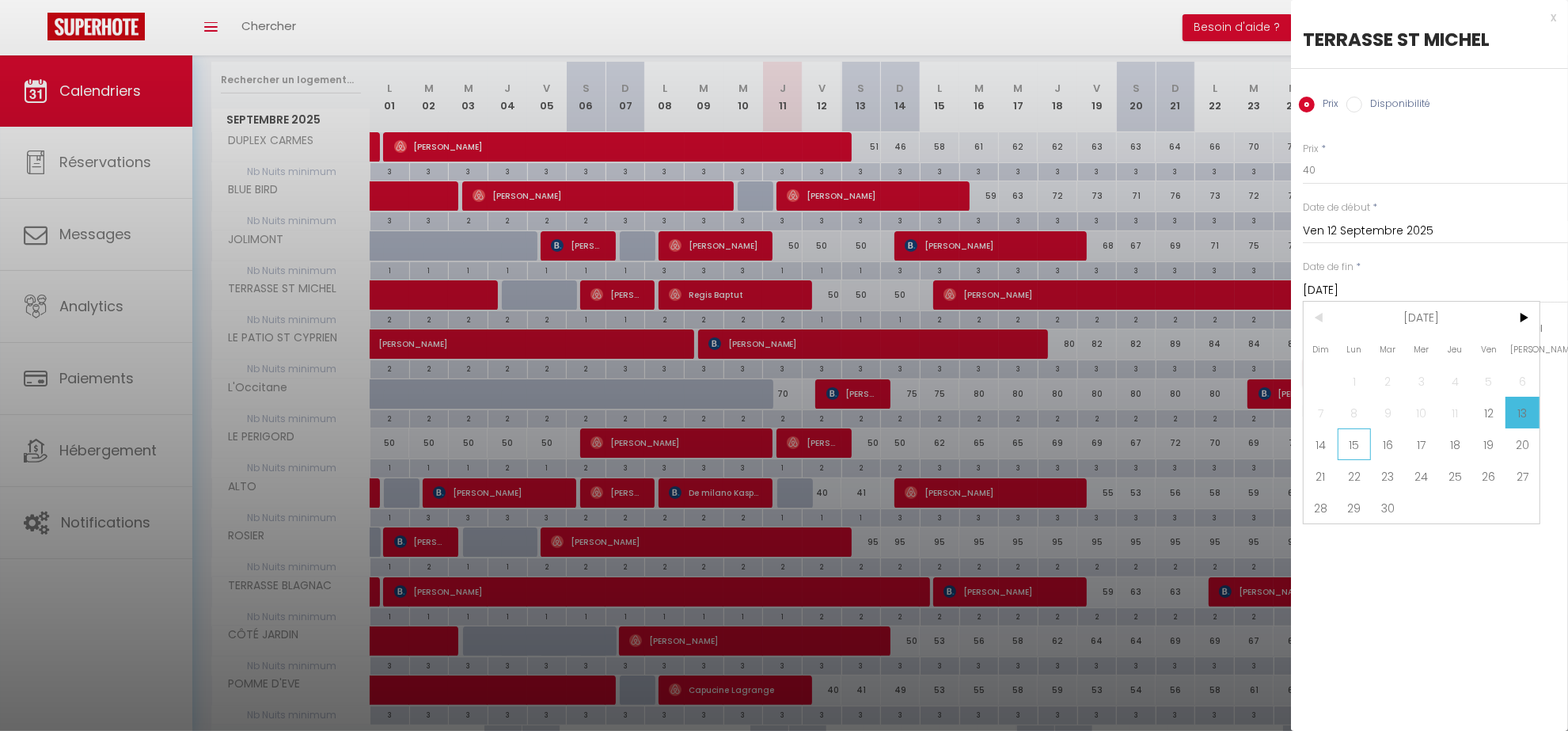
click at [1347, 443] on span "15" at bounding box center [1354, 443] width 34 height 31
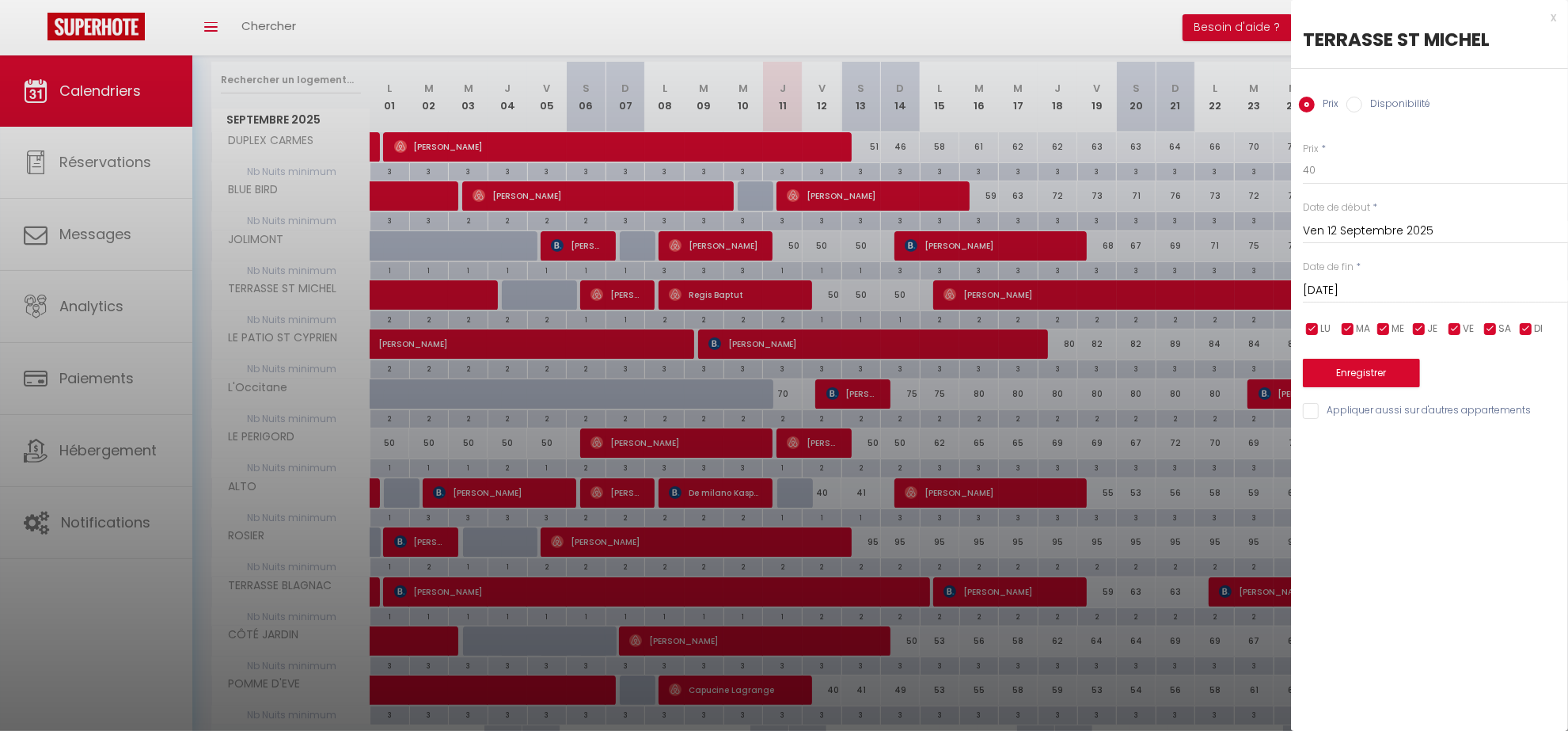
type input "Lun 15 Septembre 2025"
click at [1362, 375] on button "Enregistrer" at bounding box center [1361, 373] width 117 height 29
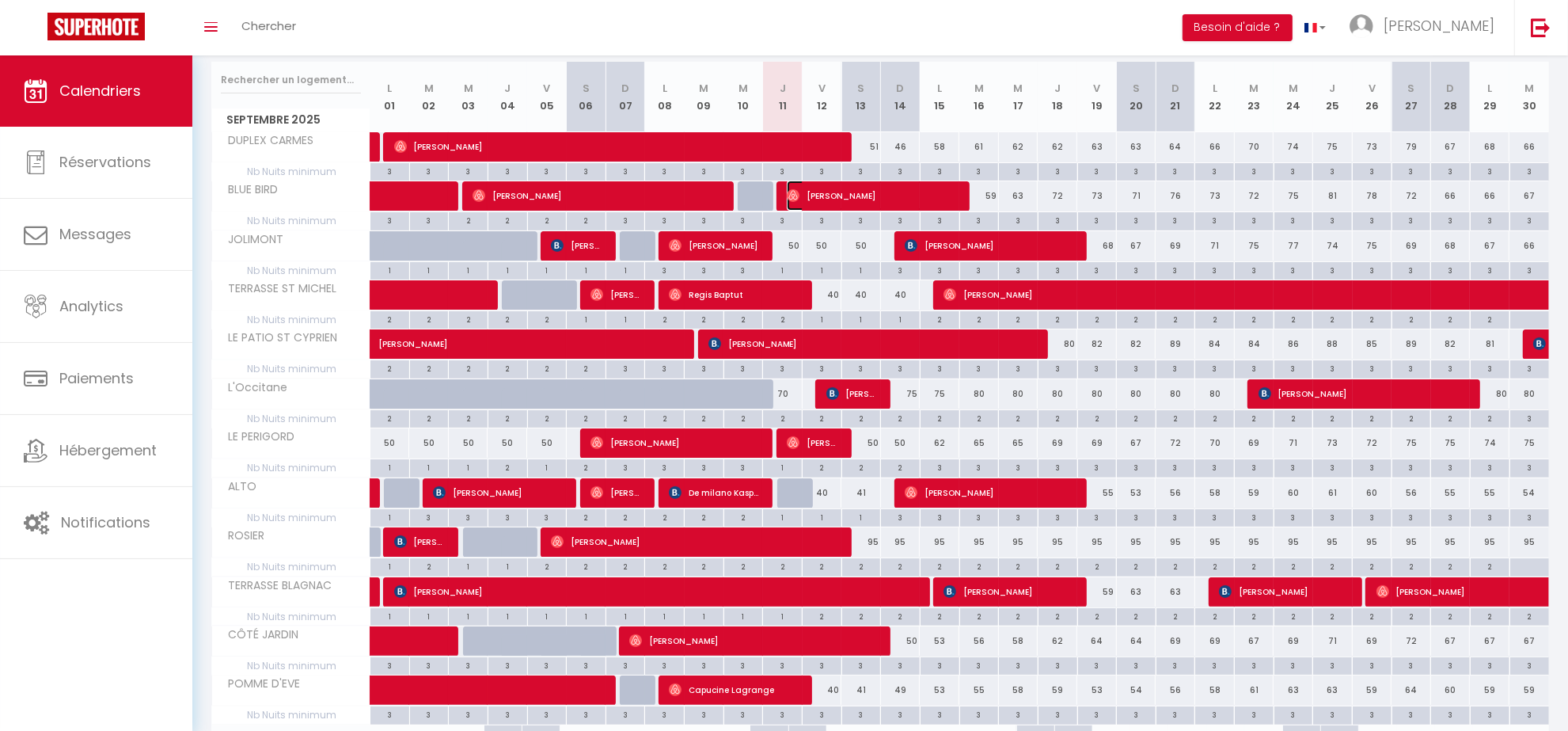
click at [852, 191] on span "[PERSON_NAME]" at bounding box center [872, 195] width 172 height 30
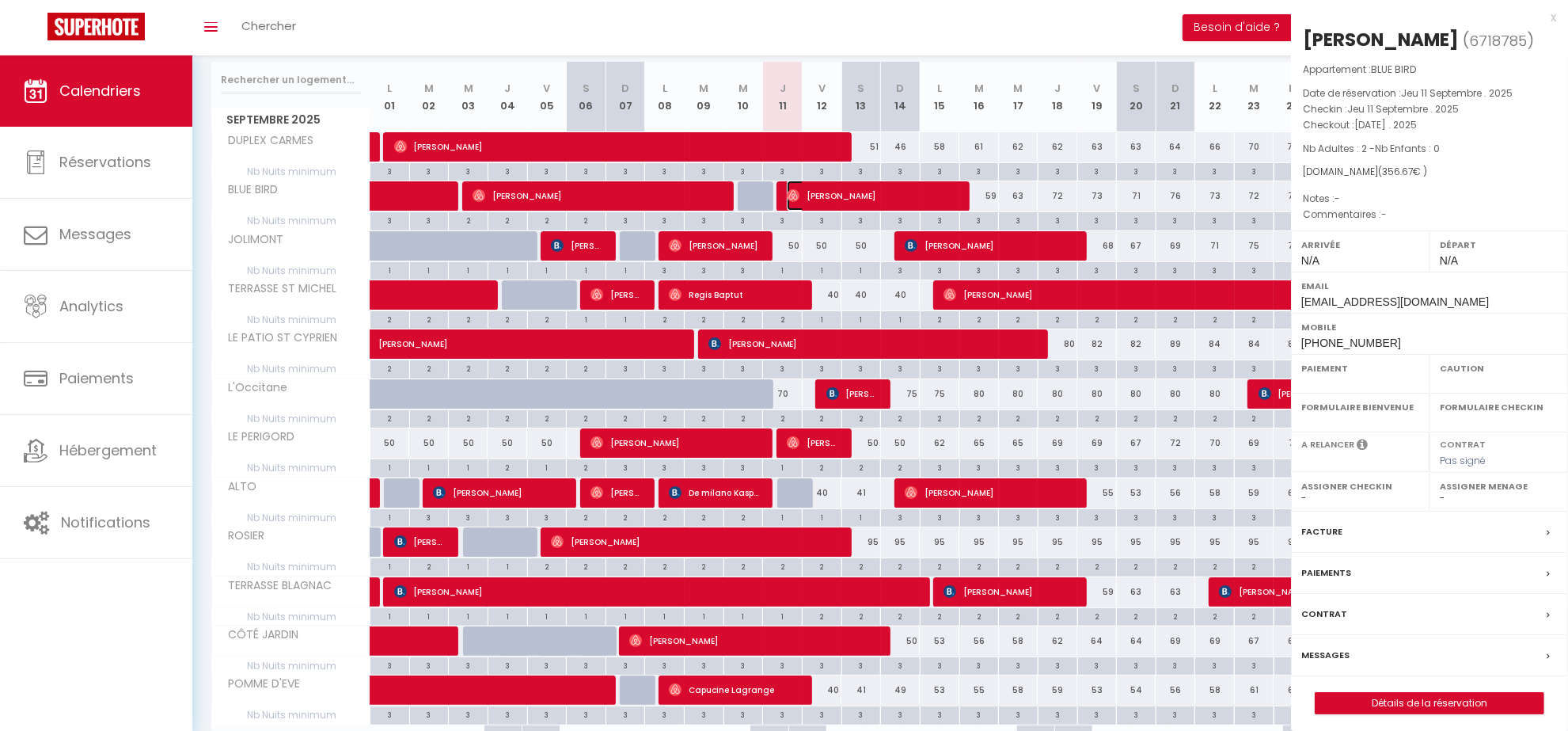
select select "OK"
select select "0"
select select "1"
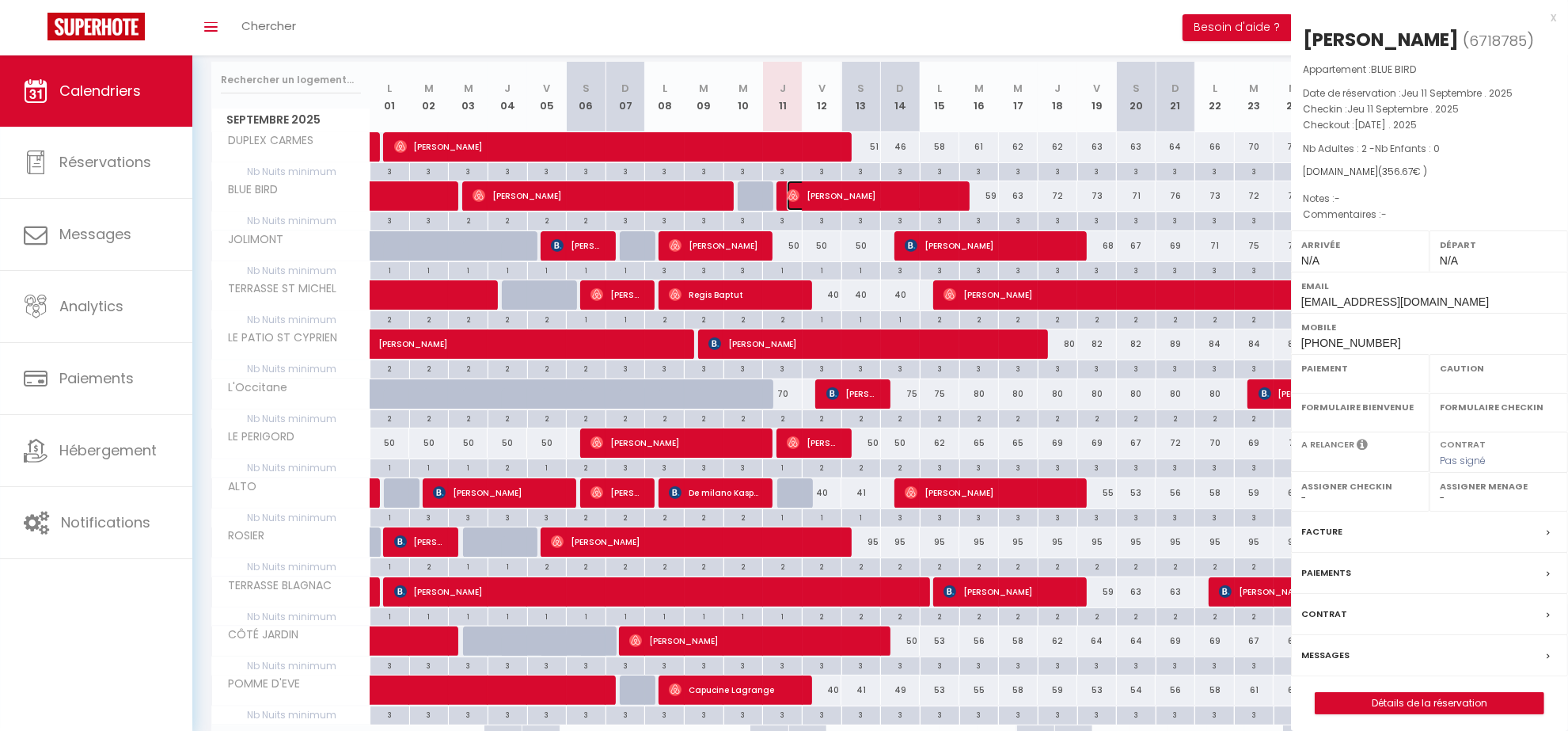
select select
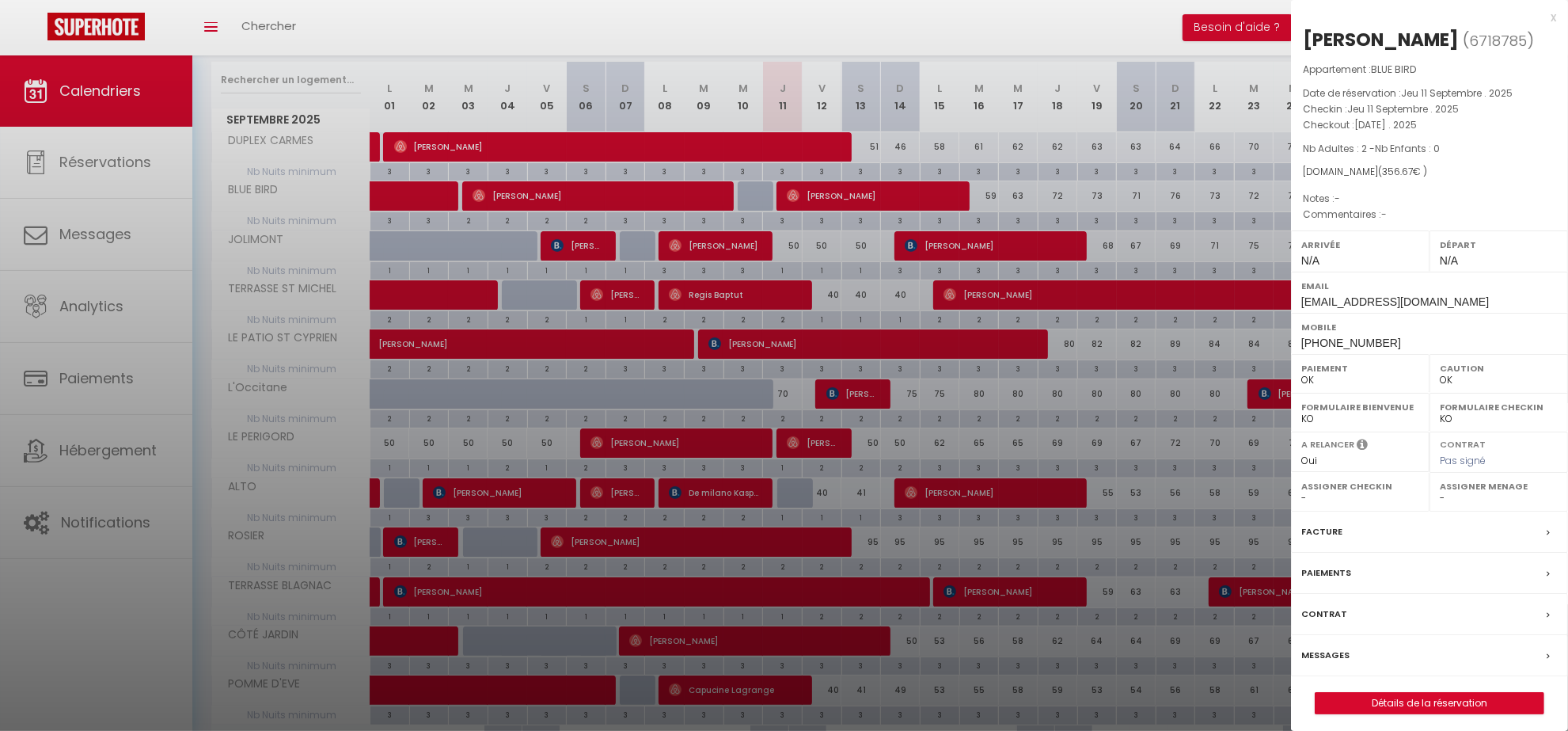
click at [1322, 657] on label "Messages" at bounding box center [1324, 655] width 48 height 17
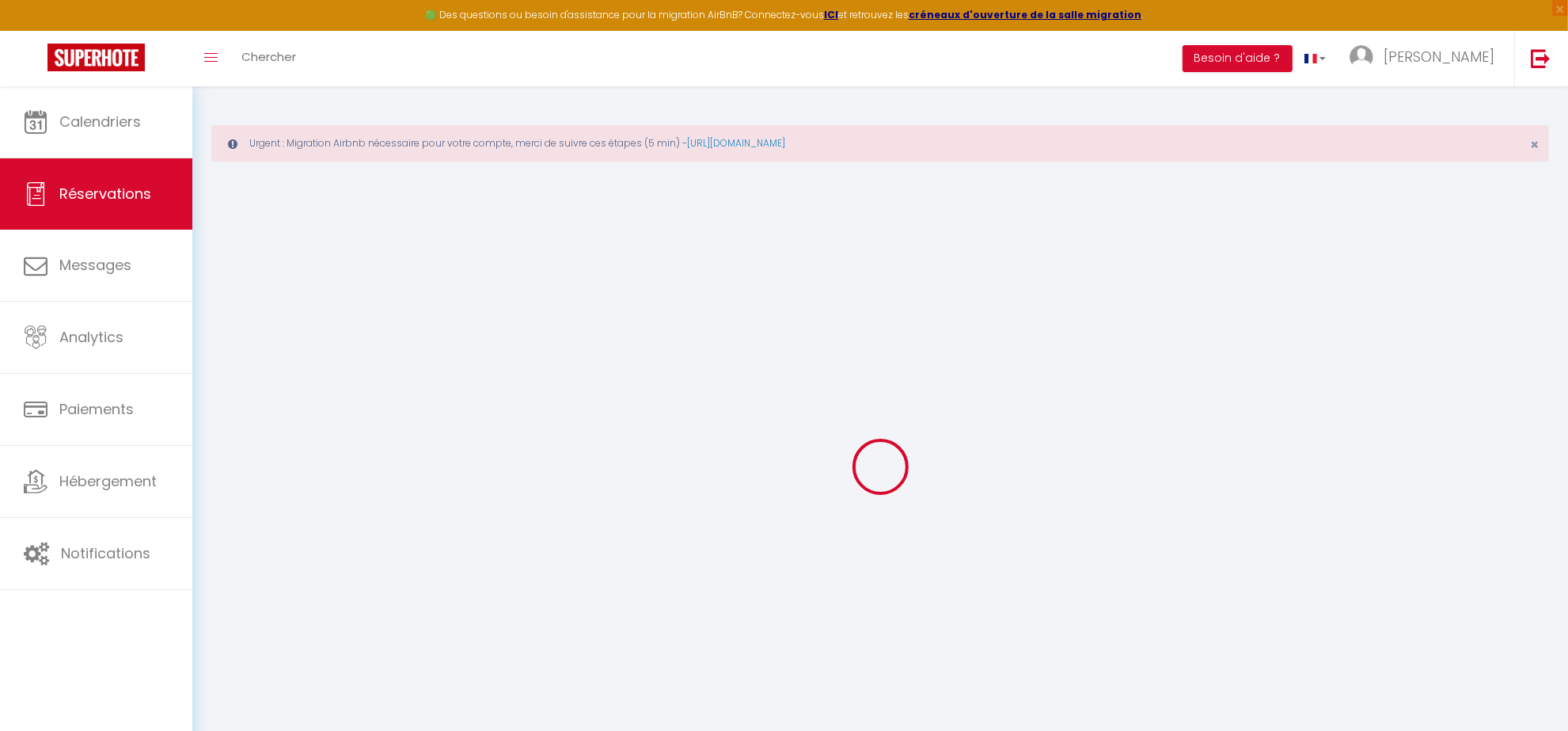
select select
checkbox input "false"
select select
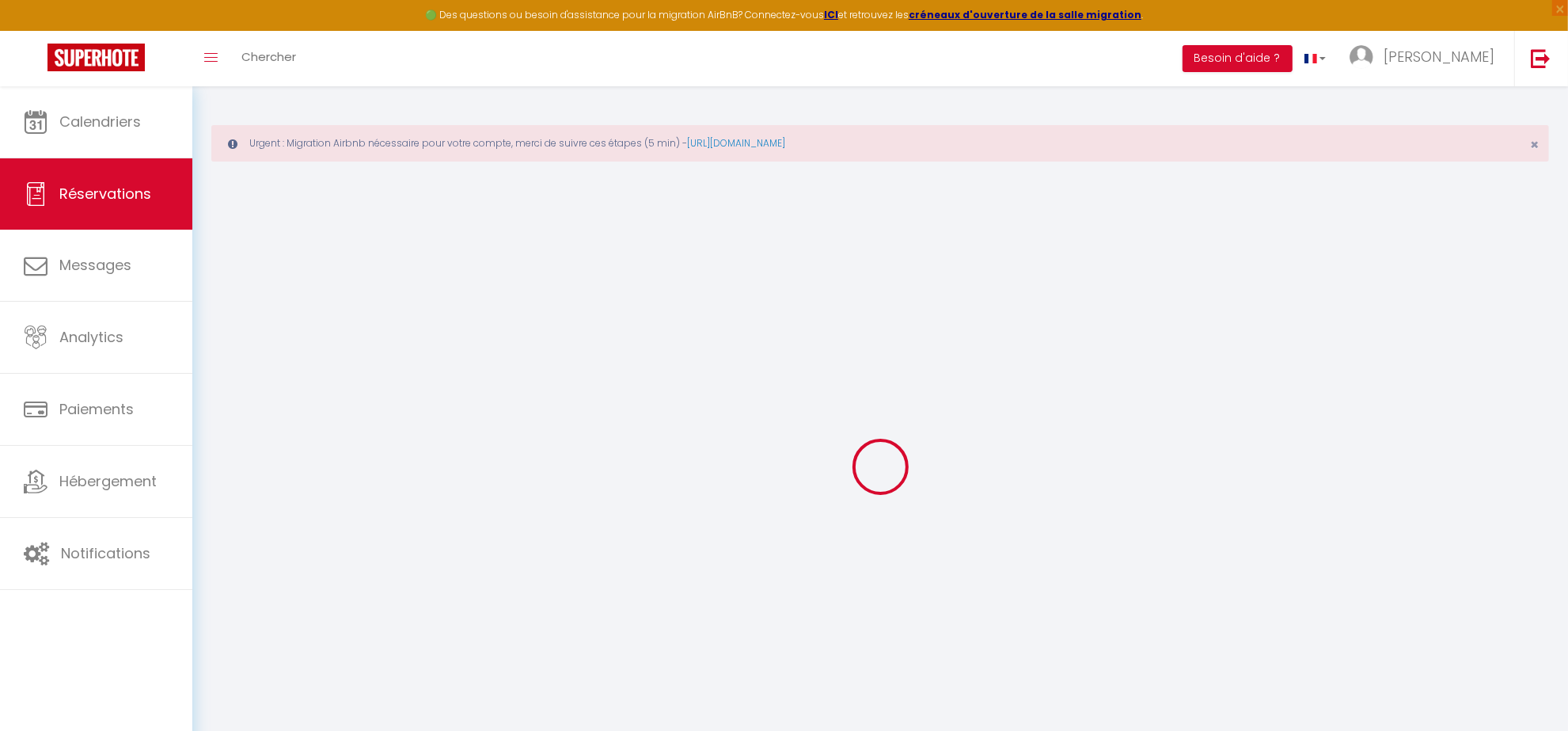
select select
checkbox input "false"
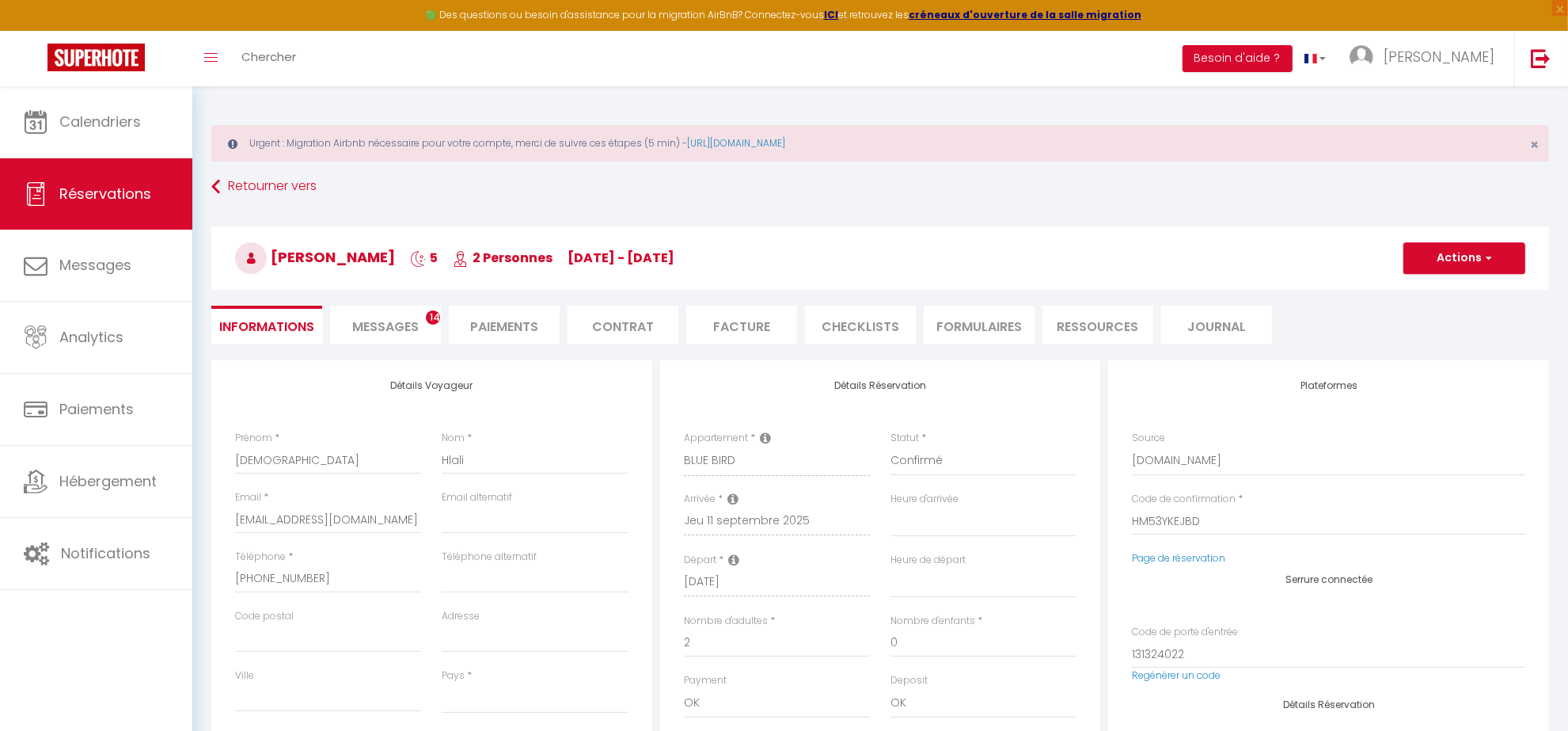
click at [389, 319] on span "Messages" at bounding box center [385, 327] width 67 height 19
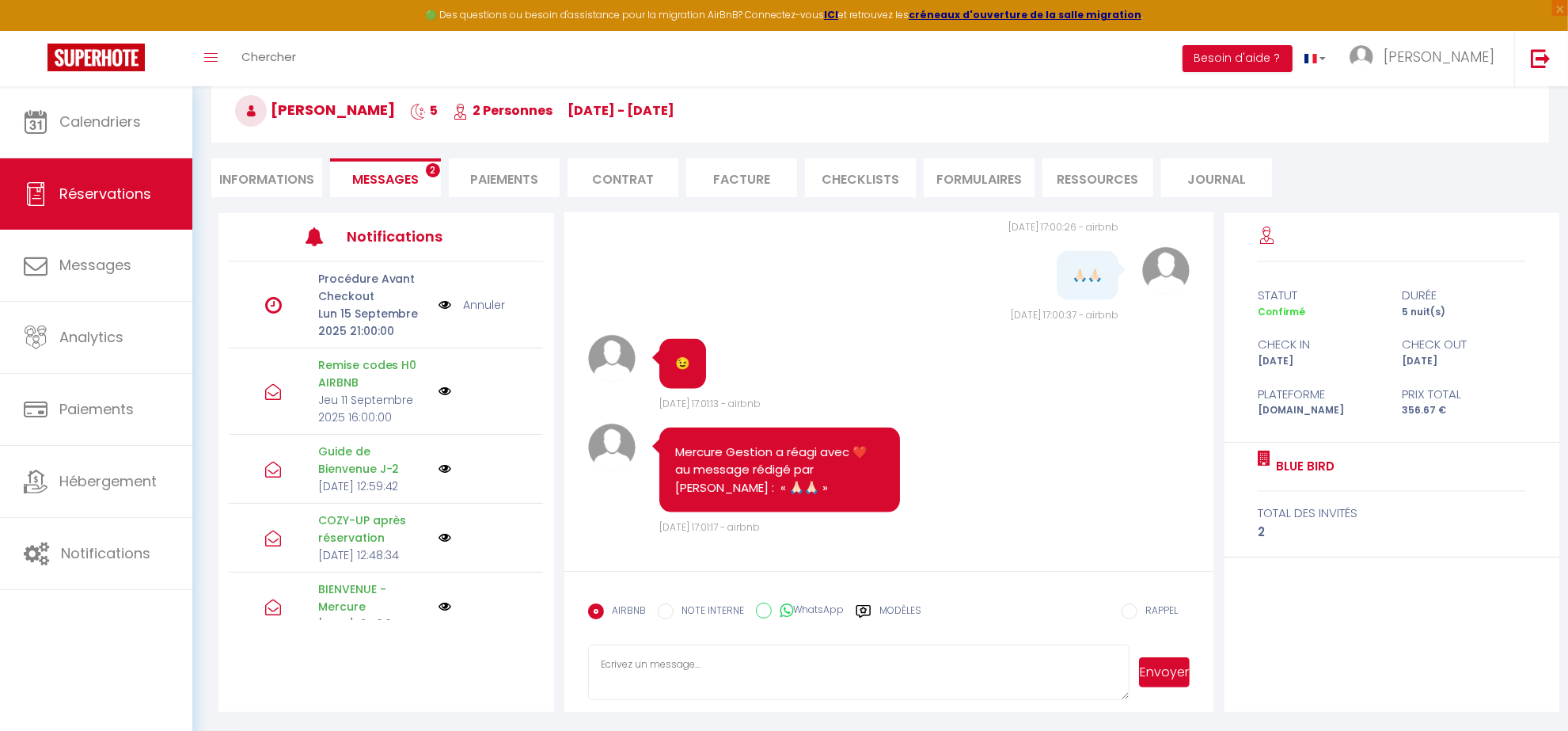
scroll to position [9532, 0]
